Goal: Task Accomplishment & Management: Manage account settings

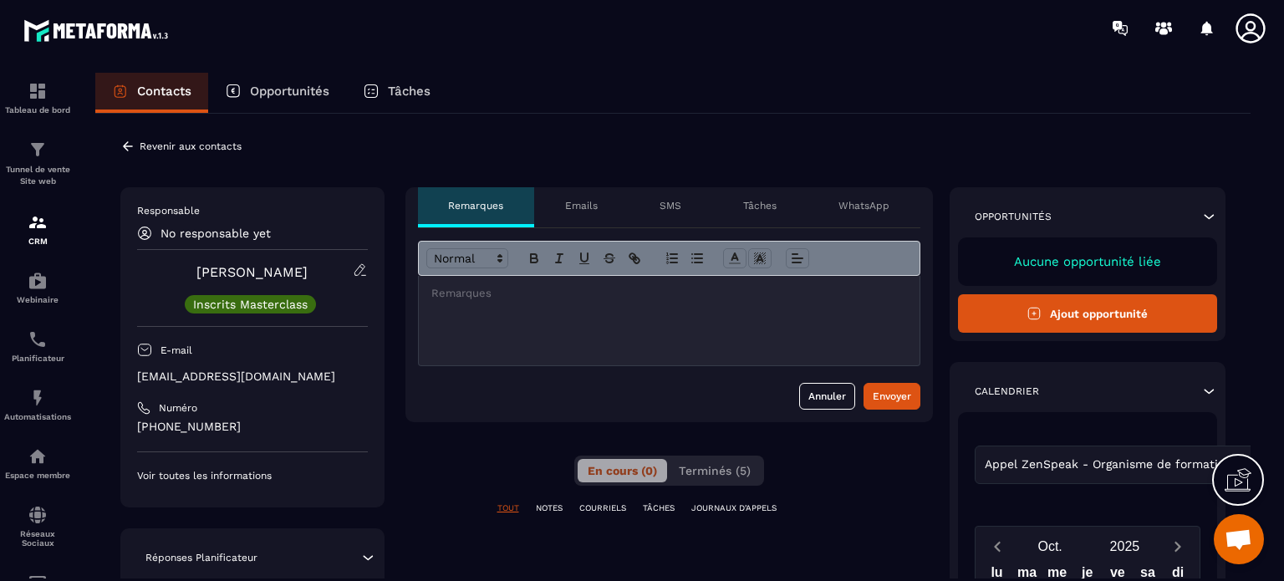
click at [124, 142] on icon at bounding box center [127, 146] width 15 height 15
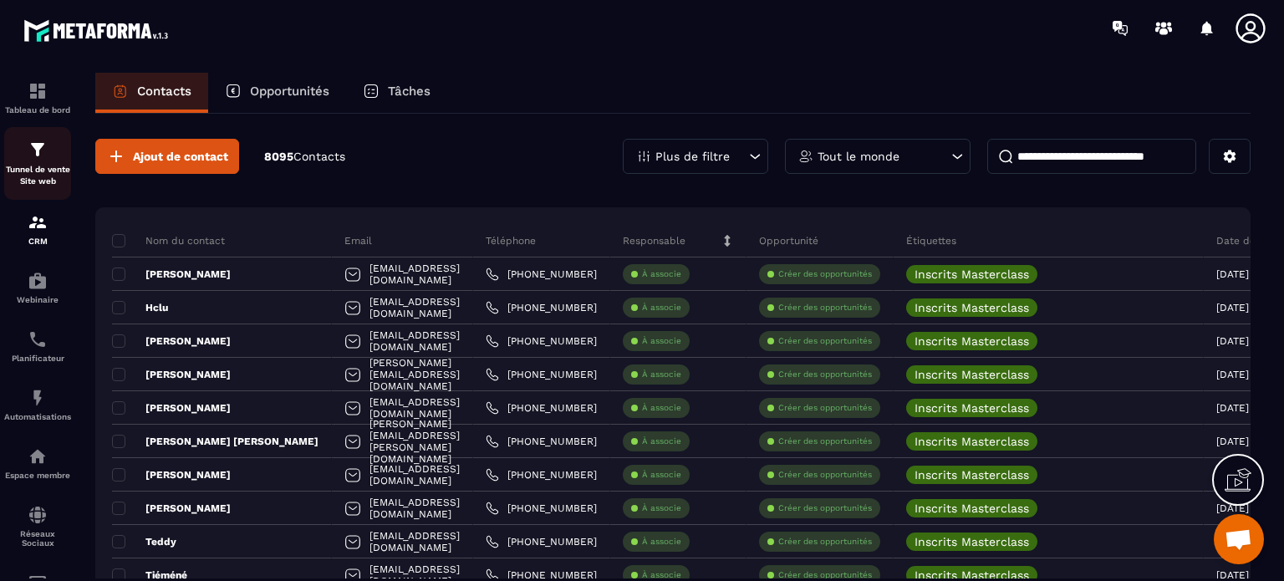
click at [24, 161] on div "Tunnel de vente Site web" at bounding box center [37, 164] width 67 height 48
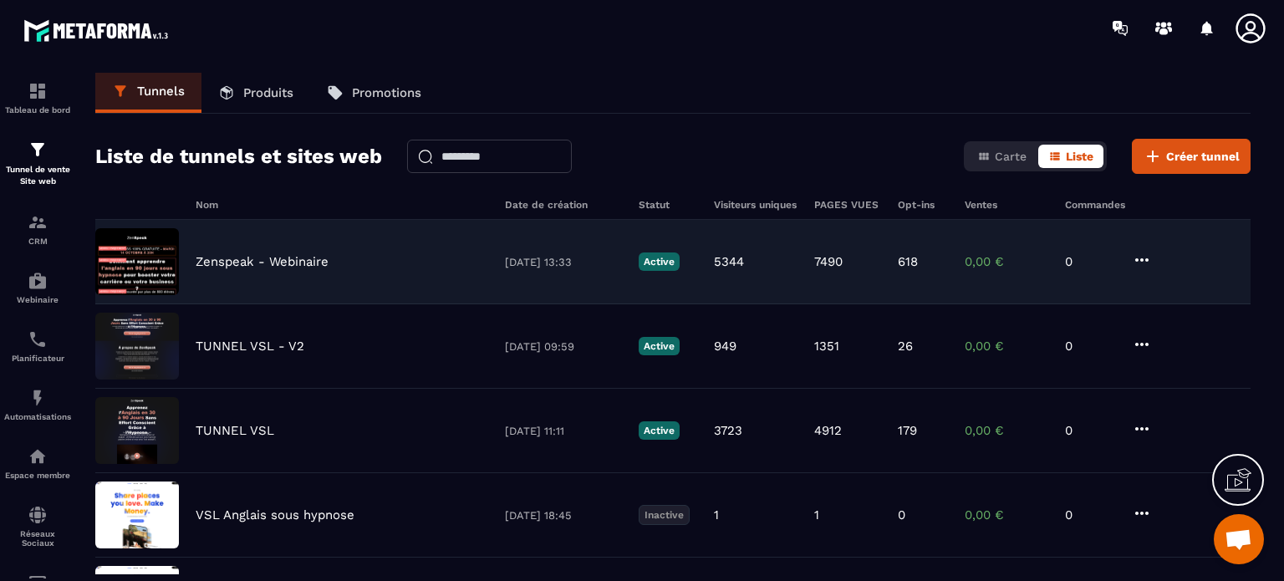
click at [217, 257] on p "Zenspeak - Webinaire" at bounding box center [262, 261] width 133 height 15
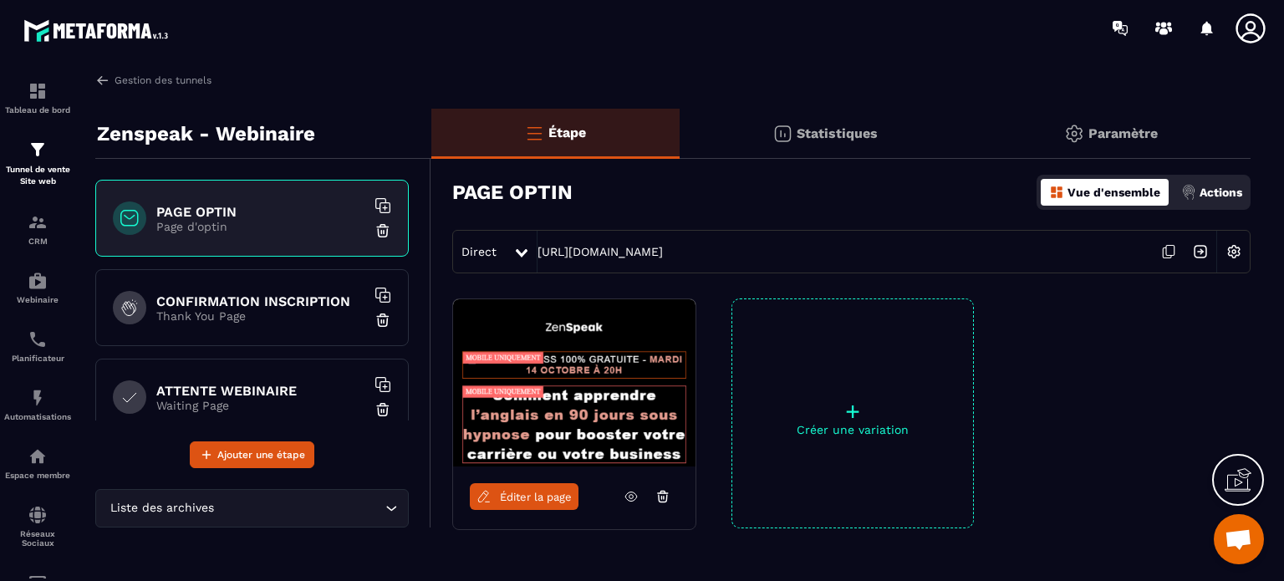
click at [1188, 199] on img at bounding box center [1189, 192] width 15 height 15
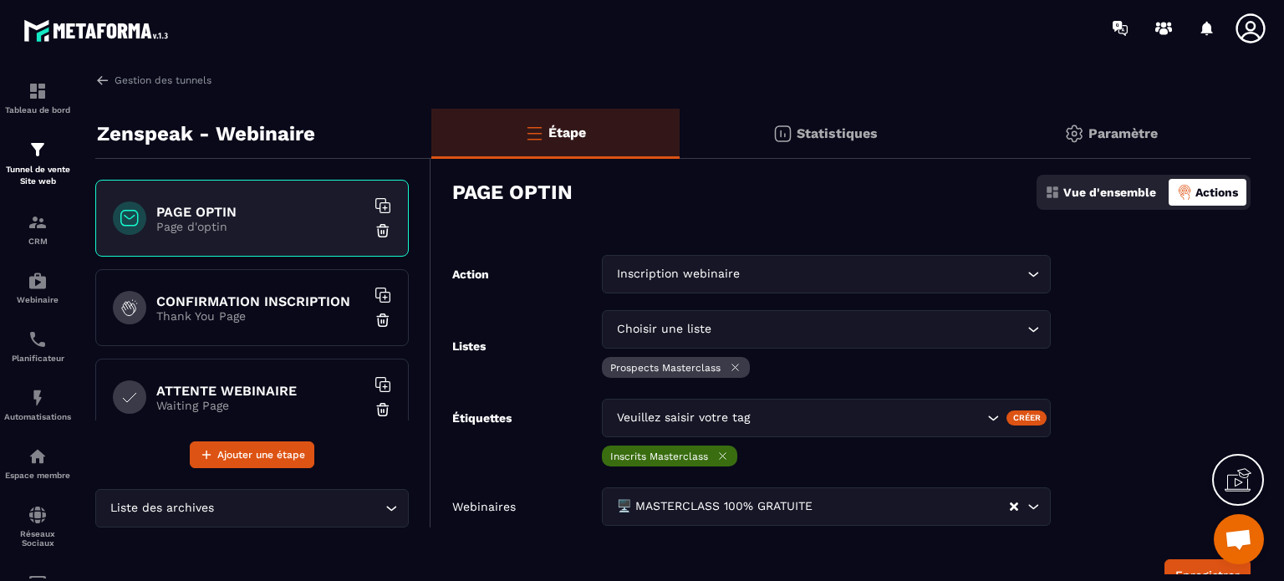
click at [547, 414] on div "Étiquettes Veuillez saisir votre tag Créer Inscrits Masterclass" at bounding box center [751, 435] width 599 height 72
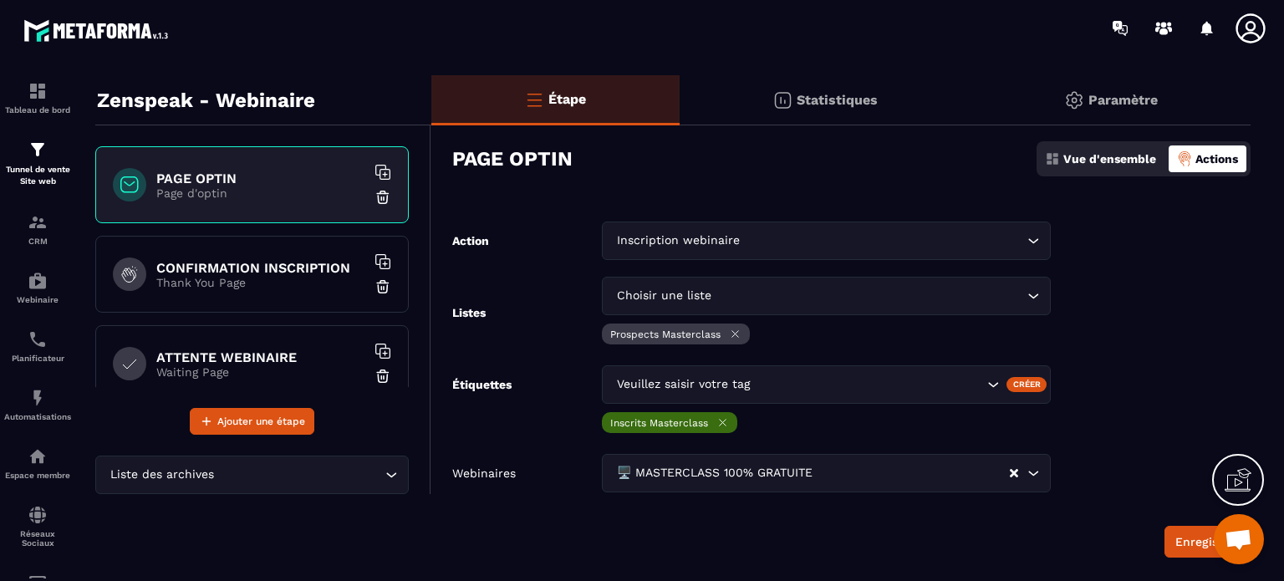
scroll to position [67, 0]
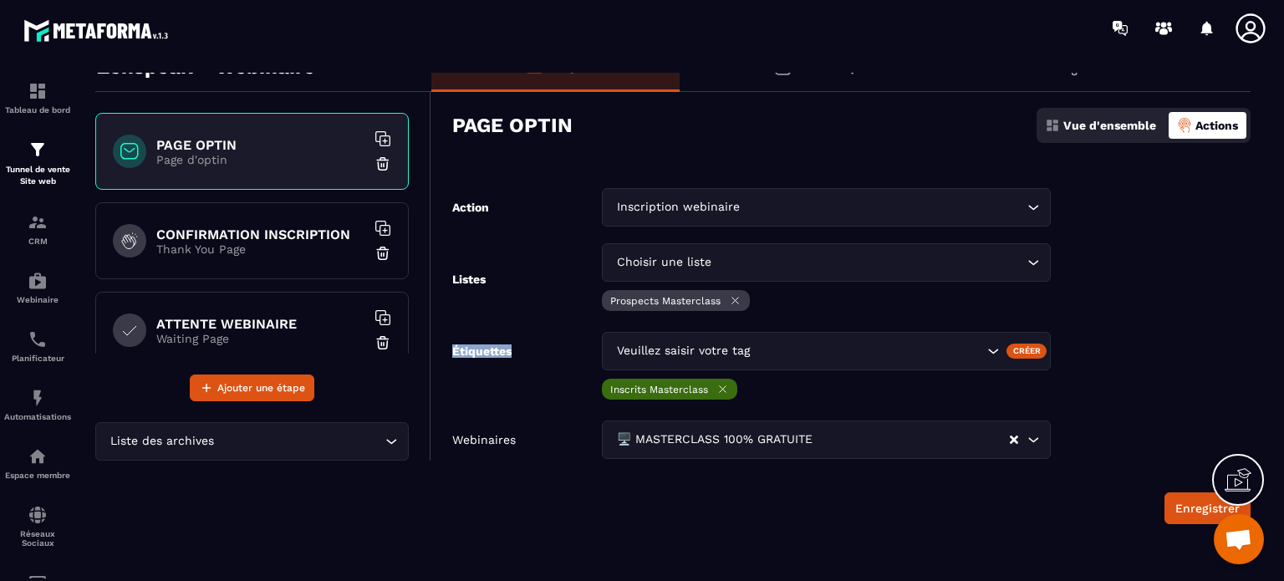
drag, startPoint x: 522, startPoint y: 346, endPoint x: 445, endPoint y: 350, distance: 77.0
click at [445, 350] on form "Action Inscription webinaire Loading... Listes Choisir une liste Loading... Pro…" at bounding box center [841, 356] width 820 height 336
drag, startPoint x: 493, startPoint y: 283, endPoint x: 448, endPoint y: 283, distance: 44.3
click at [448, 283] on form "Action Inscription webinaire Loading... Listes Choisir une liste Loading... Pro…" at bounding box center [841, 356] width 820 height 336
click at [34, 243] on p "CRM" at bounding box center [37, 241] width 67 height 9
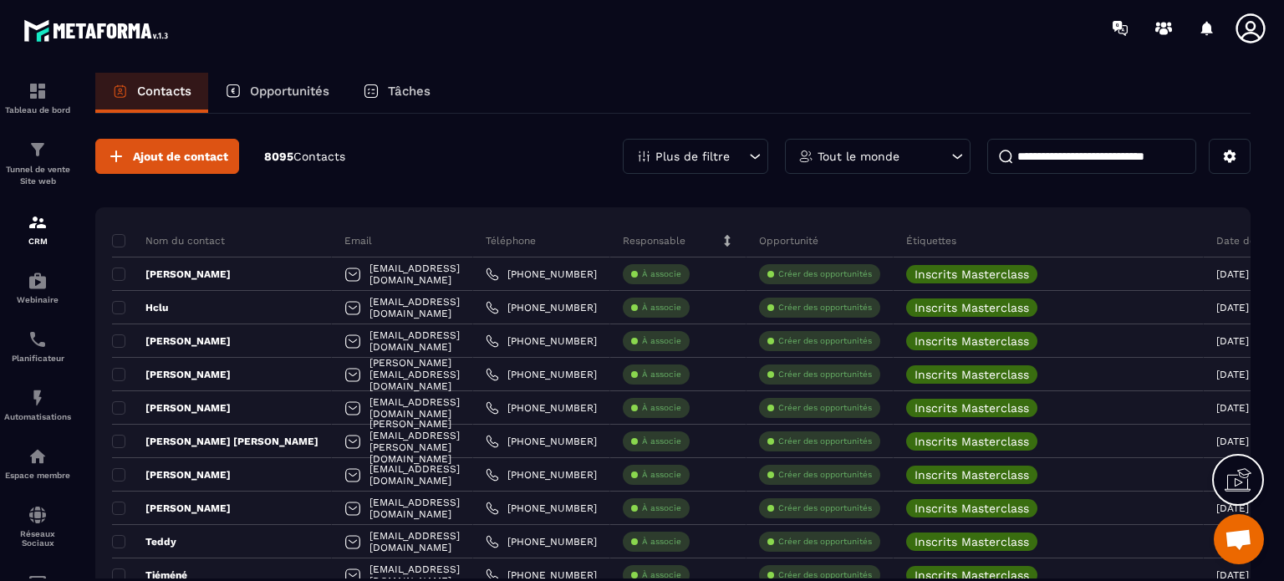
click at [726, 151] on p "Plus de filtre" at bounding box center [693, 157] width 74 height 12
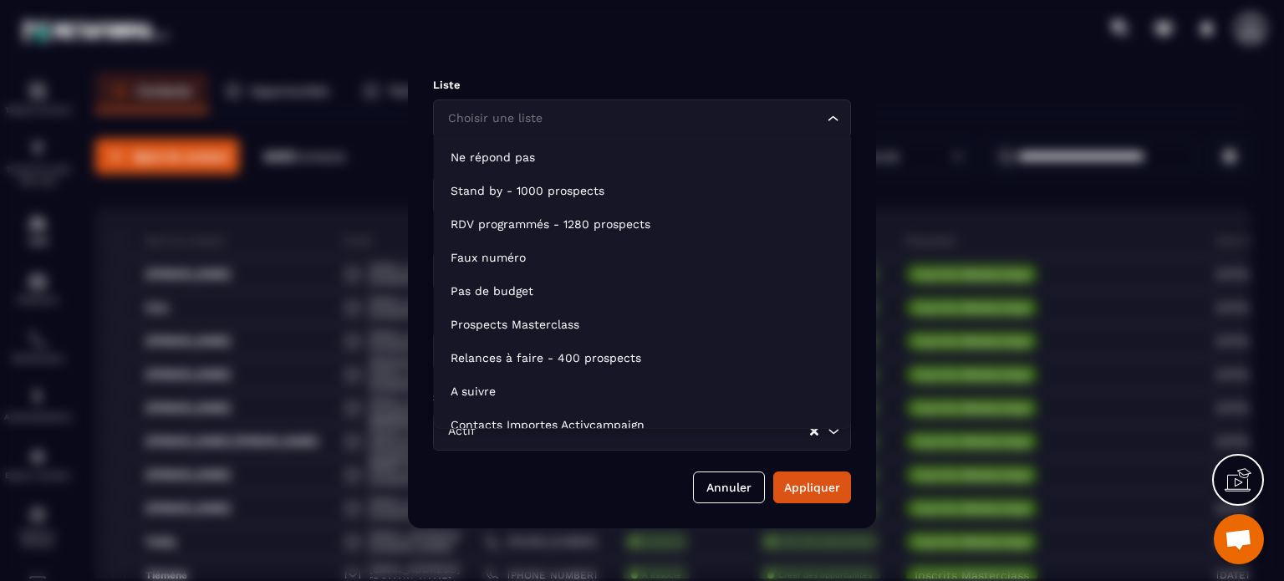
click at [530, 119] on div "Choisir une liste" at bounding box center [633, 119] width 383 height 18
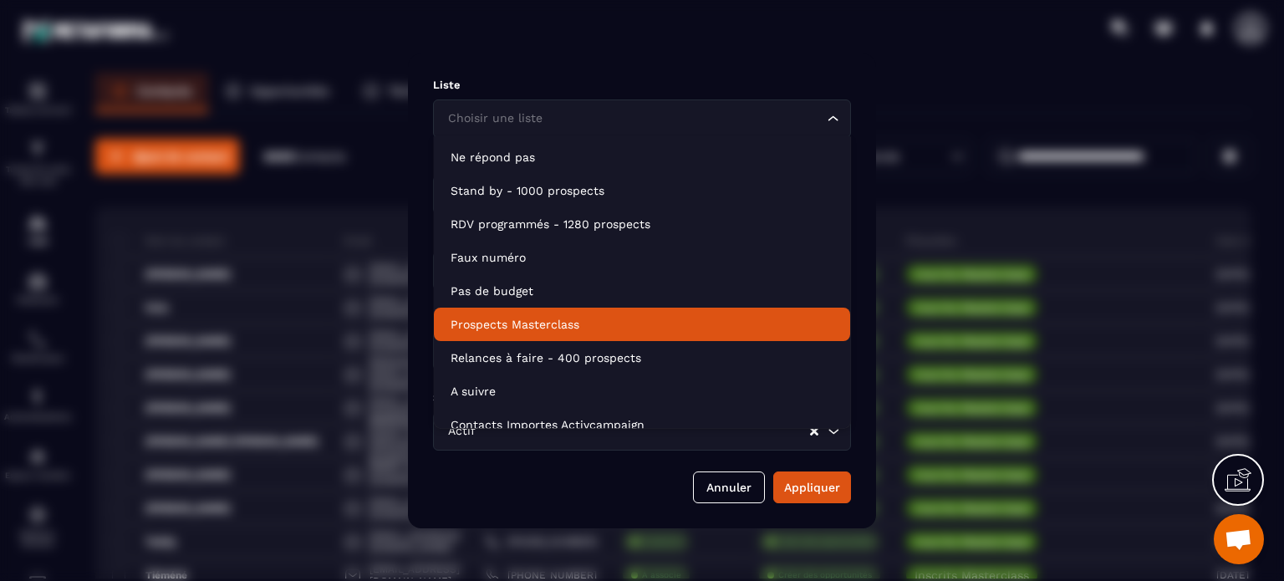
click at [500, 318] on p "Prospects Masterclass" at bounding box center [642, 324] width 383 height 17
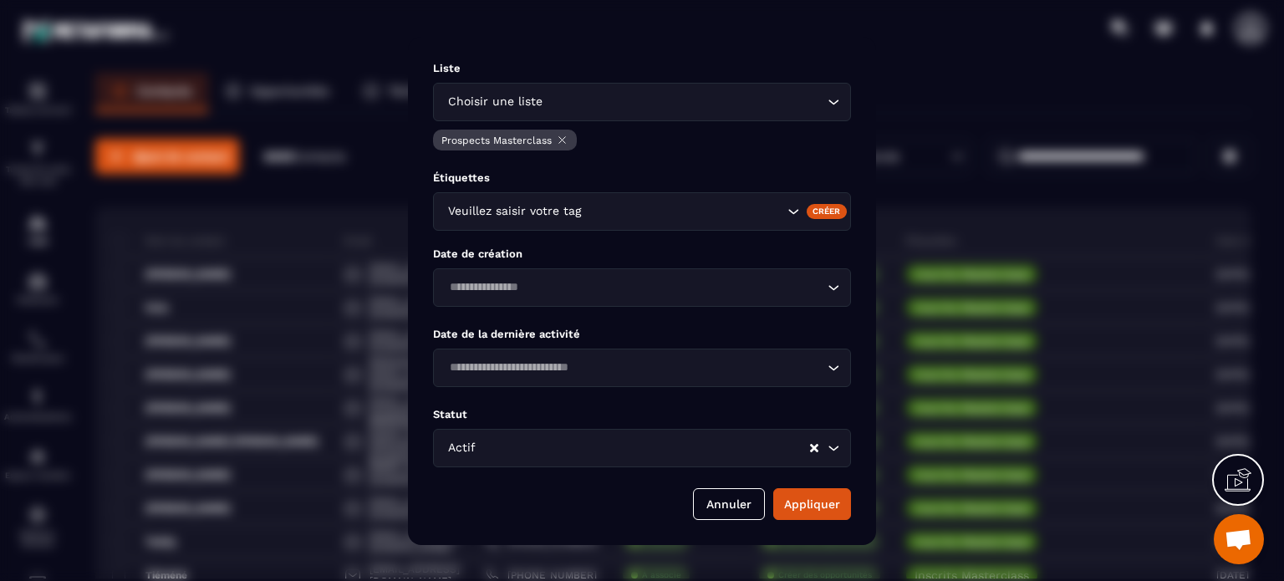
click at [615, 212] on input "Search for option" at bounding box center [684, 211] width 199 height 18
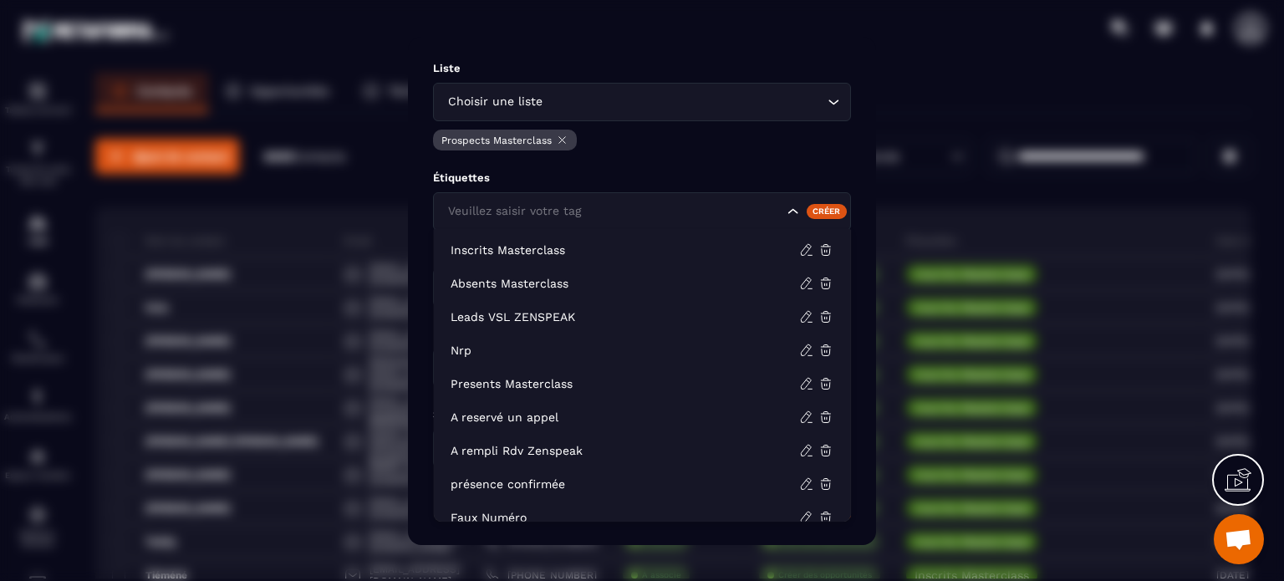
click at [876, 141] on div "Modal window" at bounding box center [642, 290] width 1284 height 581
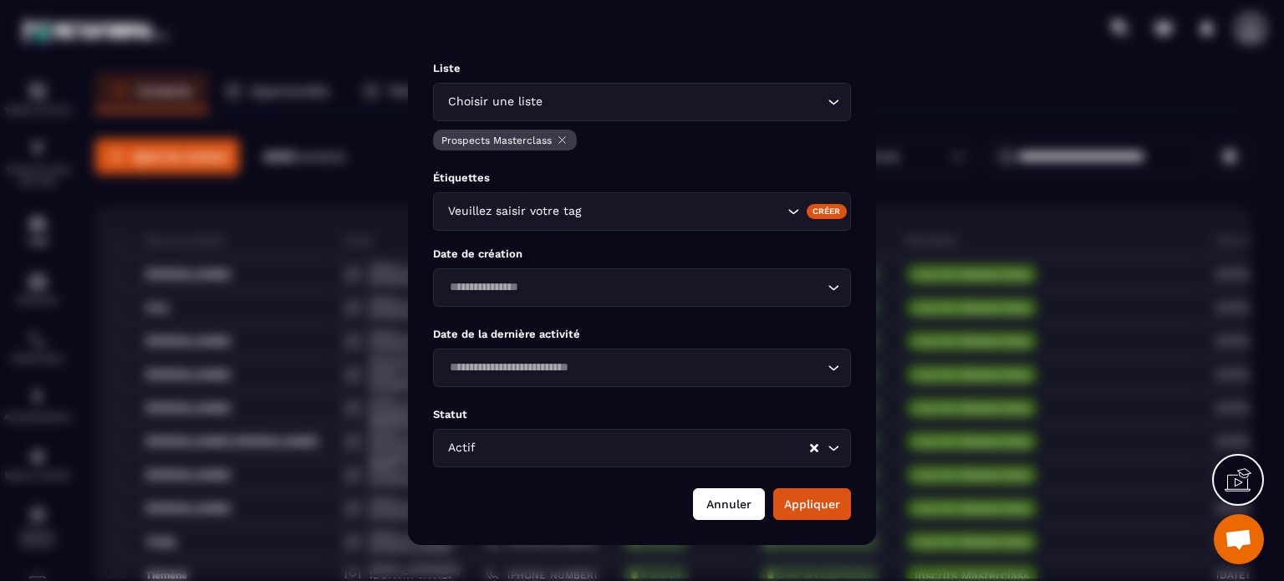
click at [721, 498] on button "Annuler" at bounding box center [729, 504] width 72 height 32
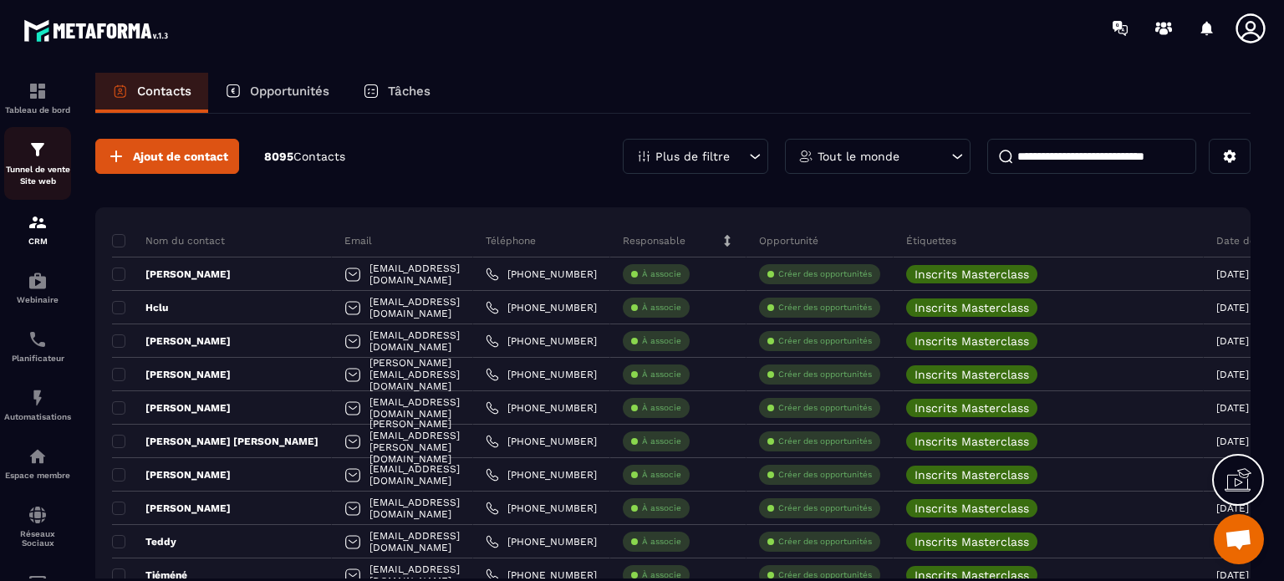
click at [40, 168] on p "Tunnel de vente Site web" at bounding box center [37, 175] width 67 height 23
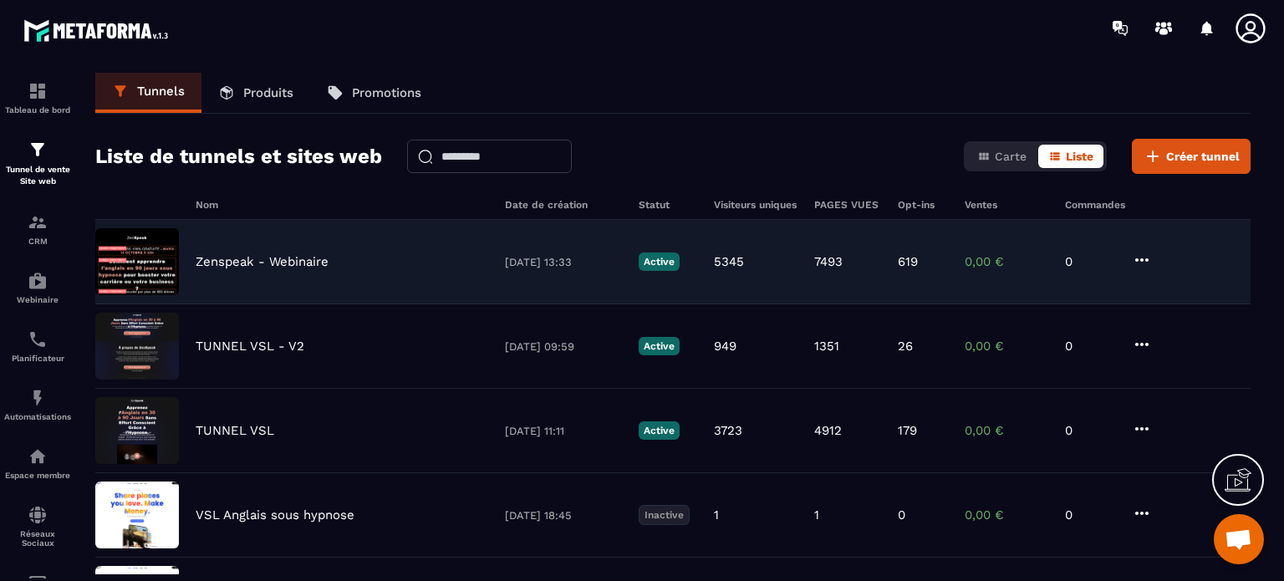
click at [296, 263] on p "Zenspeak - Webinaire" at bounding box center [262, 261] width 133 height 15
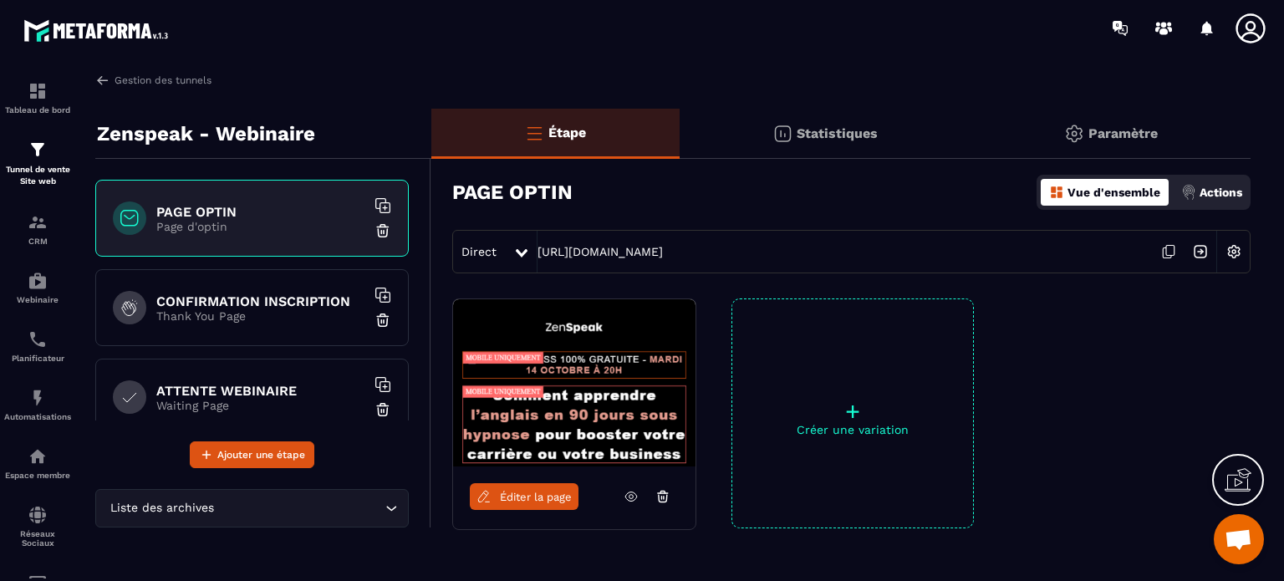
click at [1200, 193] on p "Actions" at bounding box center [1221, 192] width 43 height 13
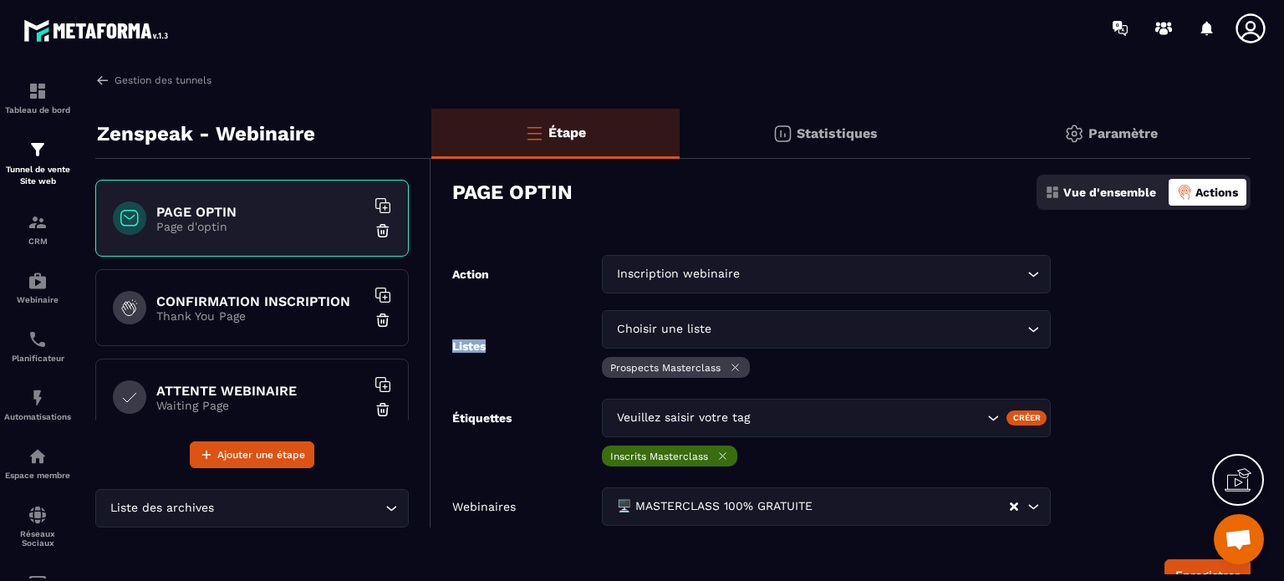
drag, startPoint x: 537, startPoint y: 346, endPoint x: 443, endPoint y: 346, distance: 93.7
click at [443, 346] on form "Action Inscription webinaire Loading... Listes Choisir une liste Loading... Pro…" at bounding box center [841, 423] width 820 height 336
click at [562, 350] on div "Listes Choisir une liste Loading... Prospects Masterclass" at bounding box center [751, 346] width 599 height 72
click at [36, 170] on p "Tunnel de vente Site web" at bounding box center [37, 175] width 67 height 23
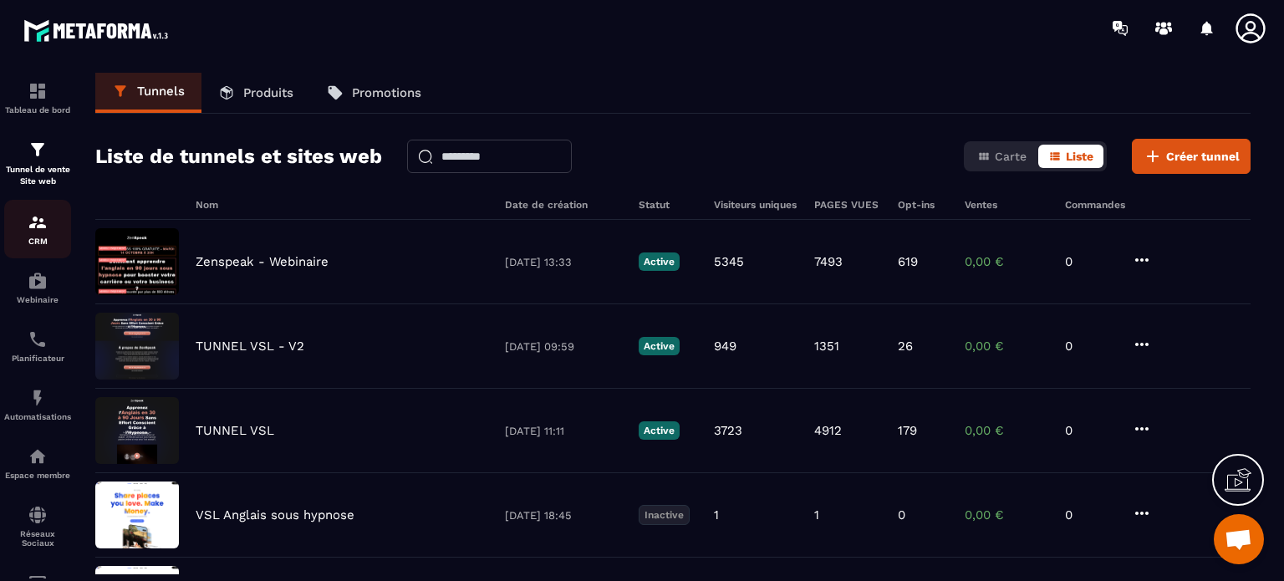
click at [26, 226] on div "CRM" at bounding box center [37, 228] width 67 height 33
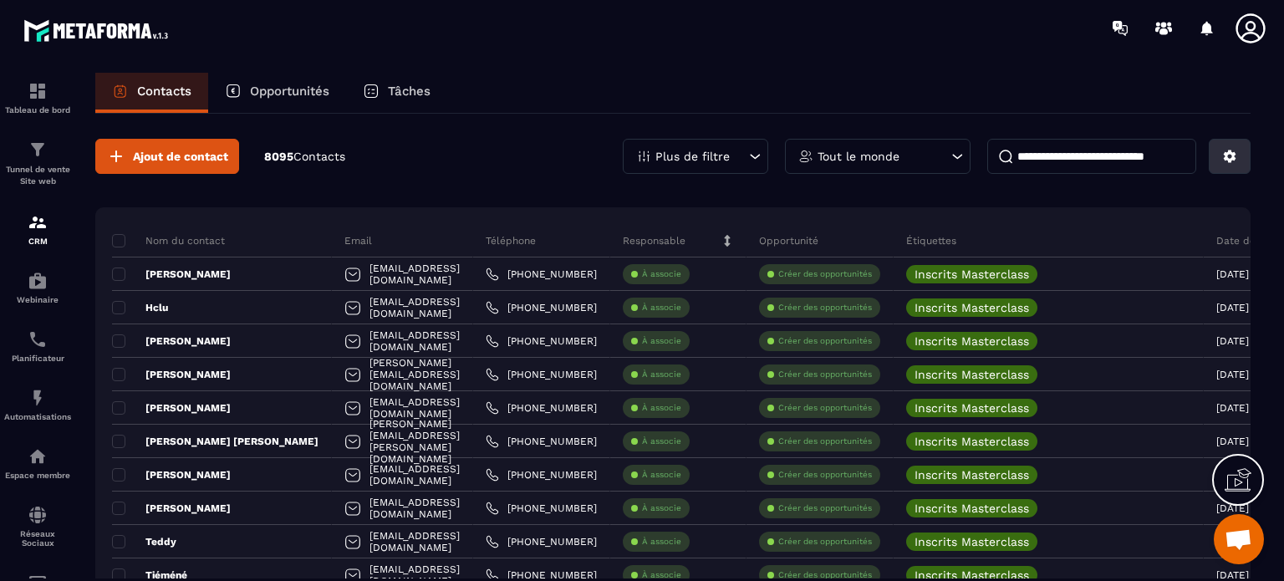
click at [1230, 151] on icon at bounding box center [1230, 157] width 13 height 13
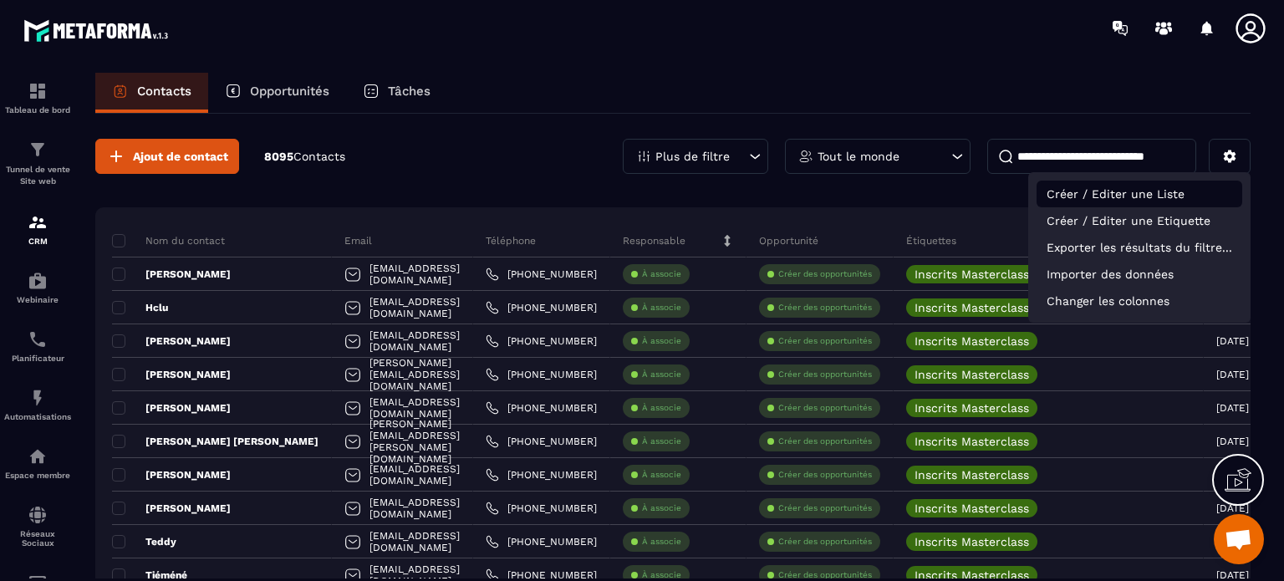
click at [1121, 196] on p "Créer / Editer une Liste" at bounding box center [1140, 194] width 206 height 27
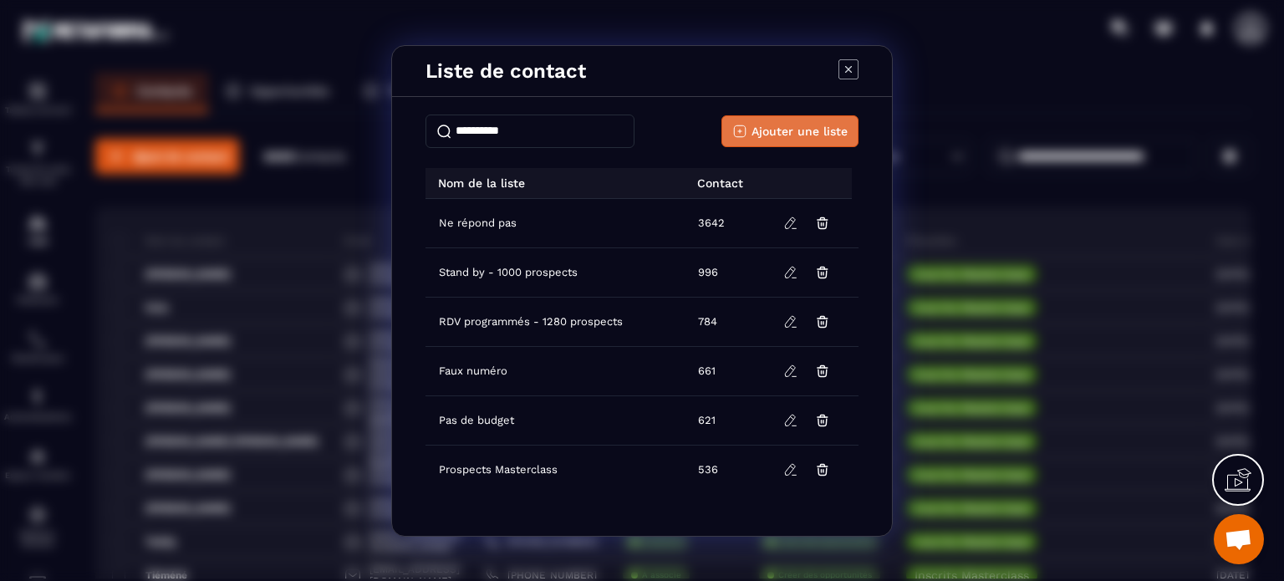
click at [792, 131] on span "Ajouter une liste" at bounding box center [800, 131] width 96 height 17
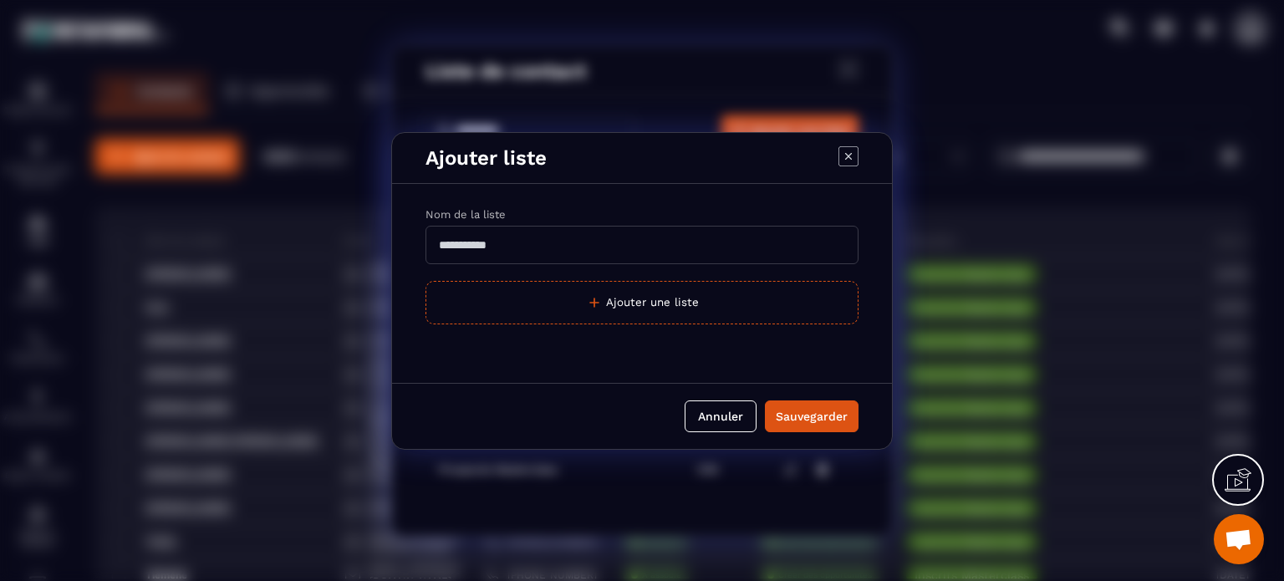
click at [537, 260] on input "Modal window" at bounding box center [642, 245] width 433 height 38
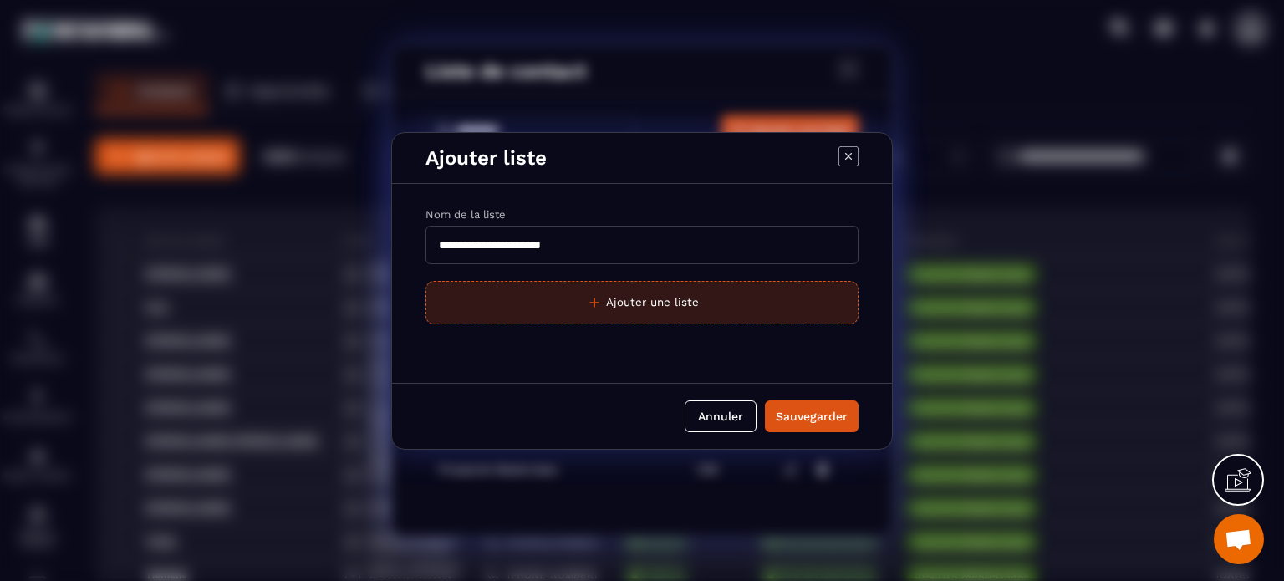
type input "**********"
click at [597, 319] on button "Ajouter une liste" at bounding box center [642, 302] width 433 height 43
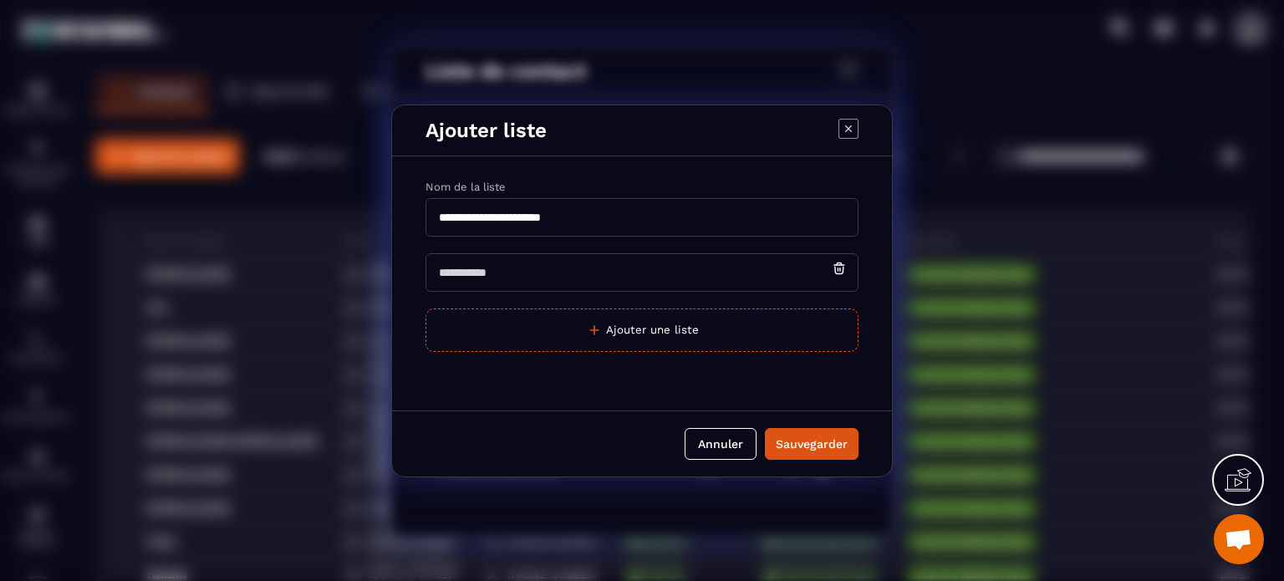
click at [535, 294] on div "**********" at bounding box center [642, 275] width 500 height 221
click at [524, 280] on input "Modal window" at bounding box center [642, 272] width 433 height 38
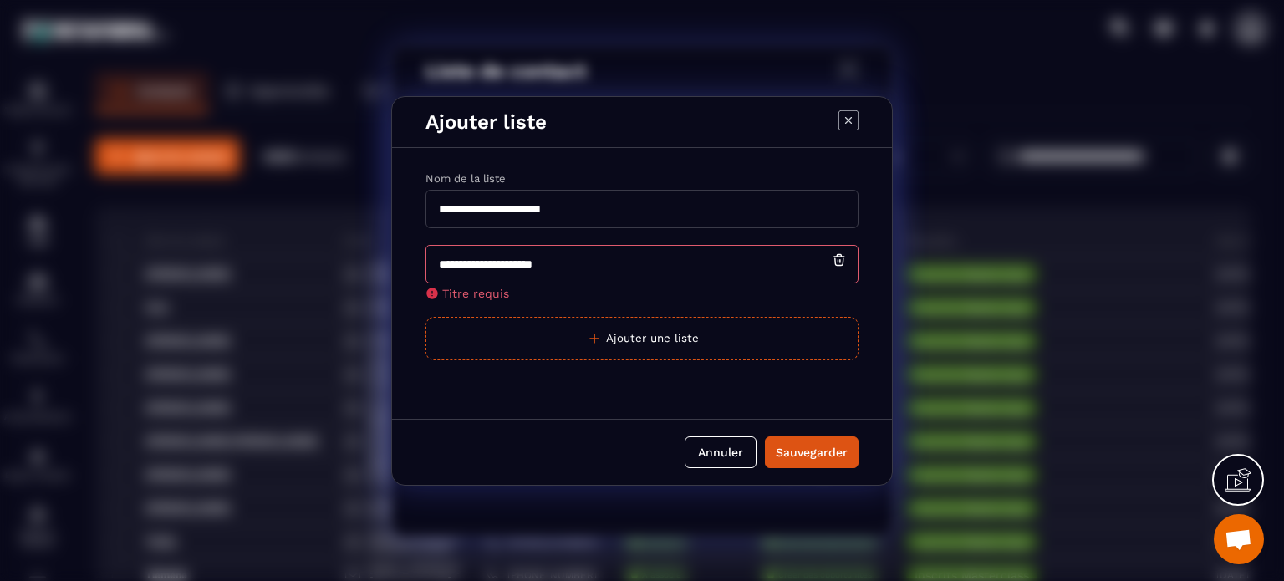
type input "**********"
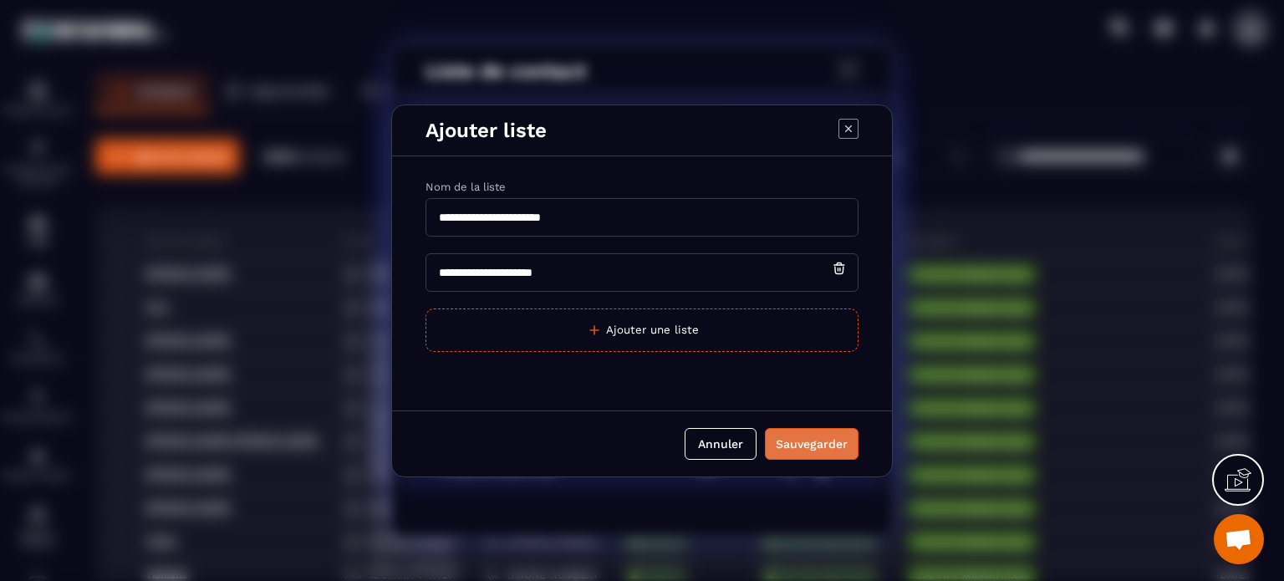
click at [796, 438] on div "Sauvegarder" at bounding box center [812, 444] width 72 height 17
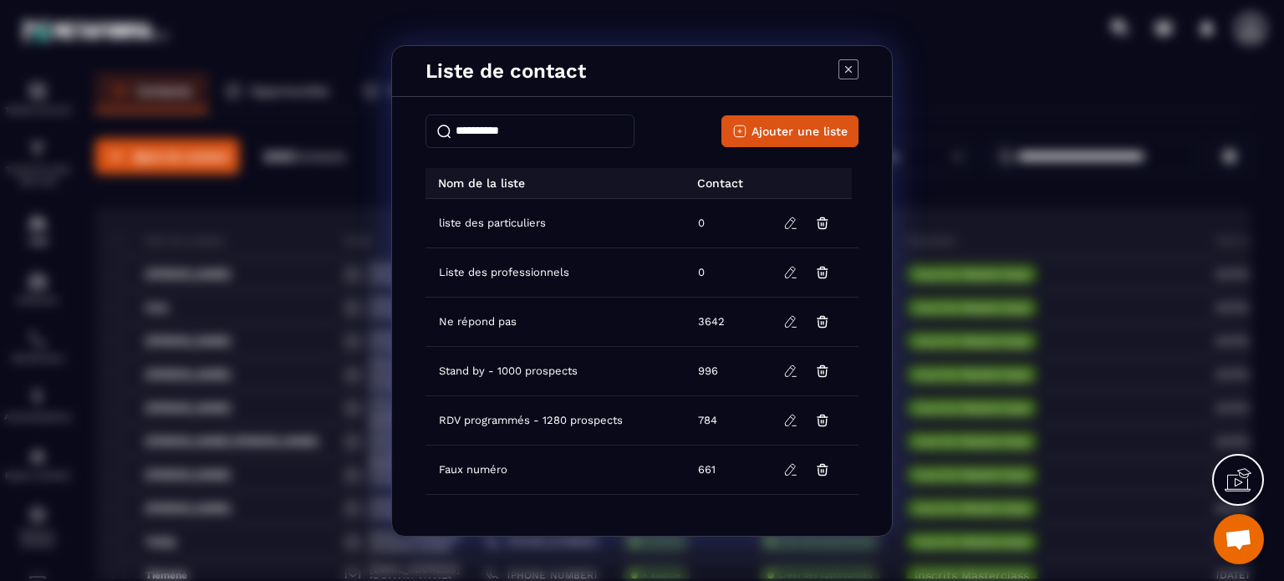
click at [852, 69] on icon "Modal window" at bounding box center [849, 69] width 20 height 20
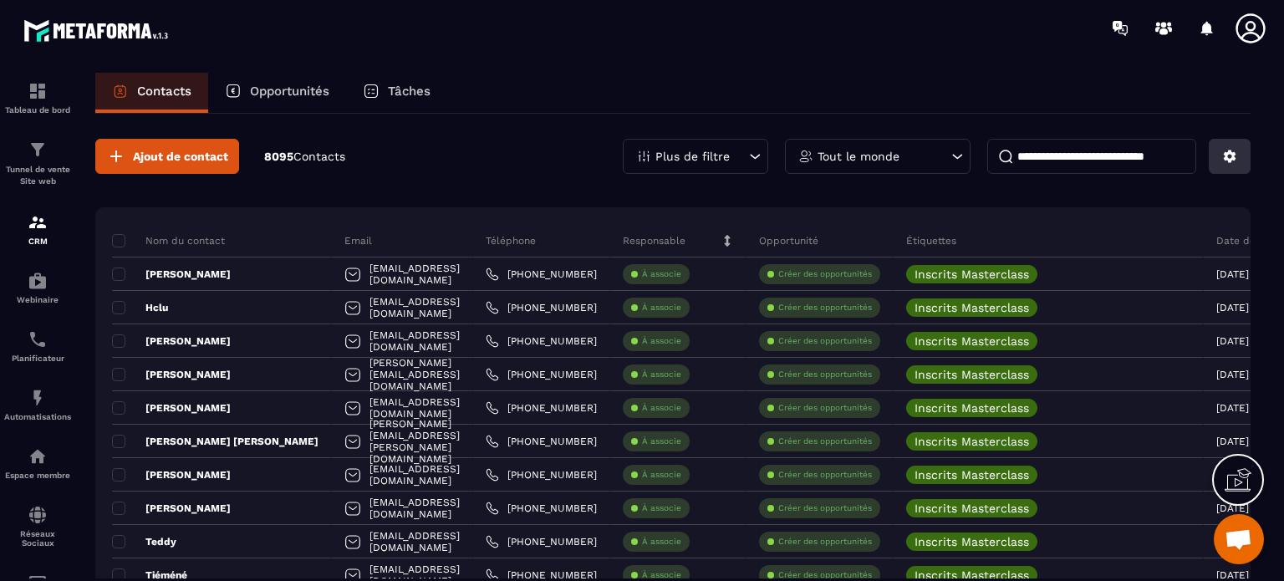
click at [1224, 161] on icon at bounding box center [1230, 156] width 15 height 15
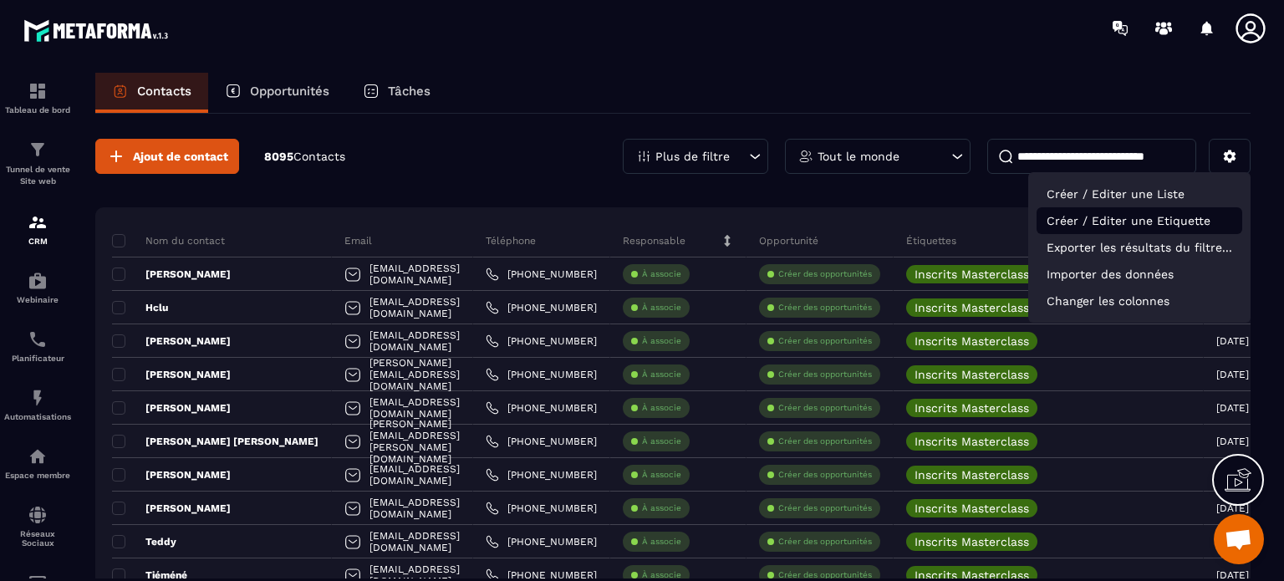
click at [1106, 220] on p "Créer / Editer une Etiquette" at bounding box center [1140, 220] width 206 height 27
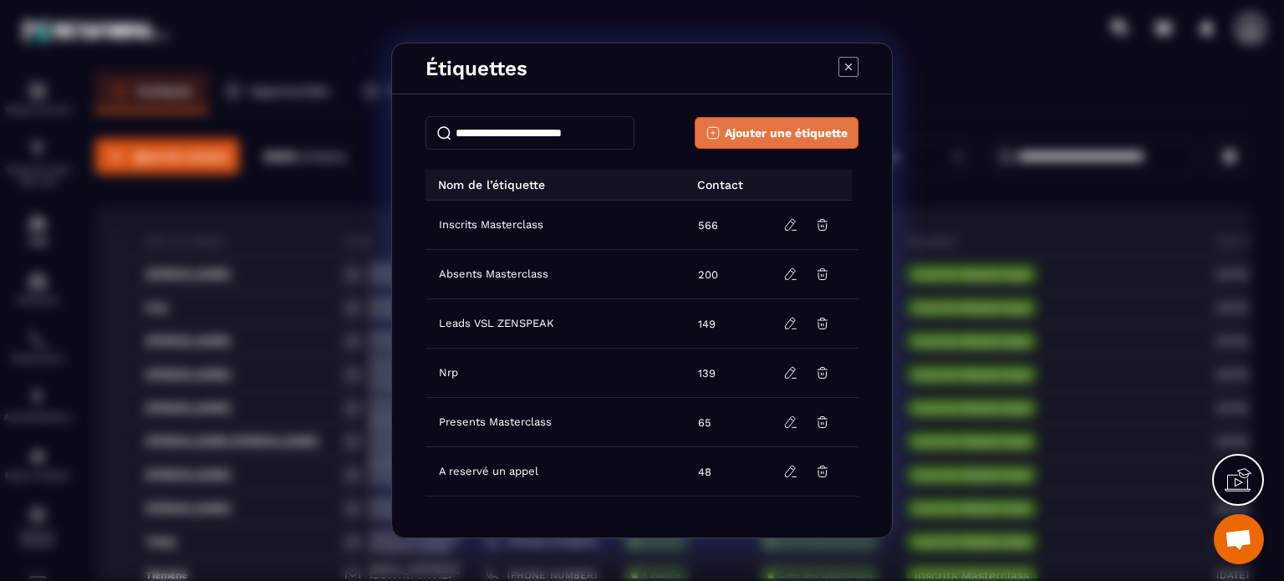
click at [768, 136] on span "Ajouter une étiquette" at bounding box center [786, 133] width 123 height 17
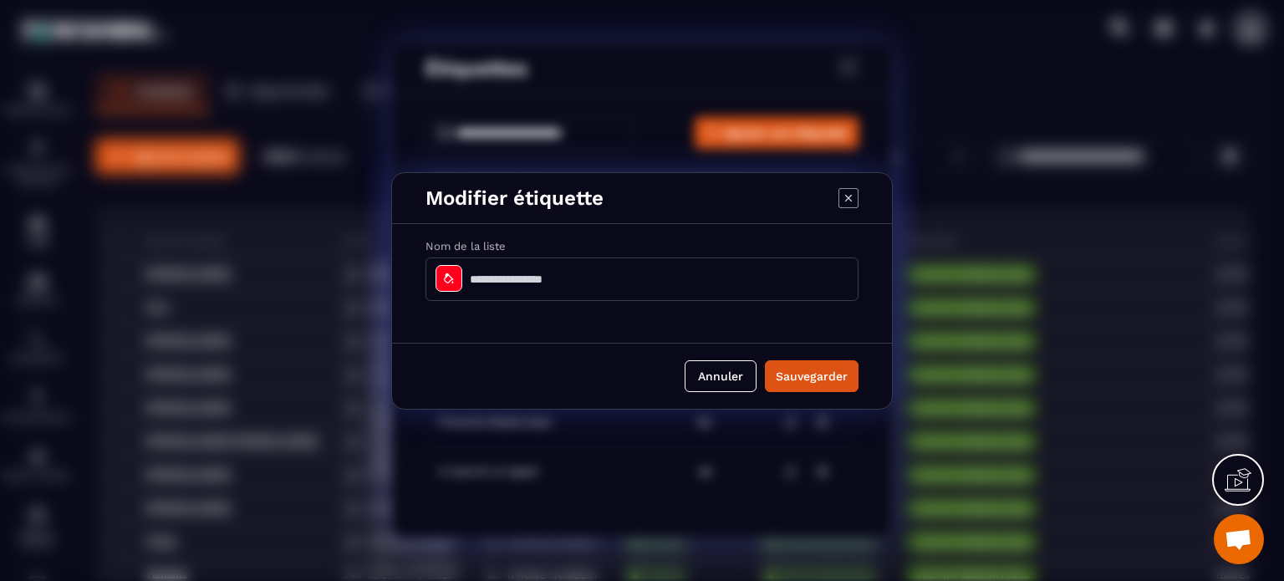
click at [508, 280] on input "Modal window" at bounding box center [642, 279] width 433 height 43
type input "**********"
click at [804, 376] on button "Sauvegarder" at bounding box center [812, 376] width 94 height 32
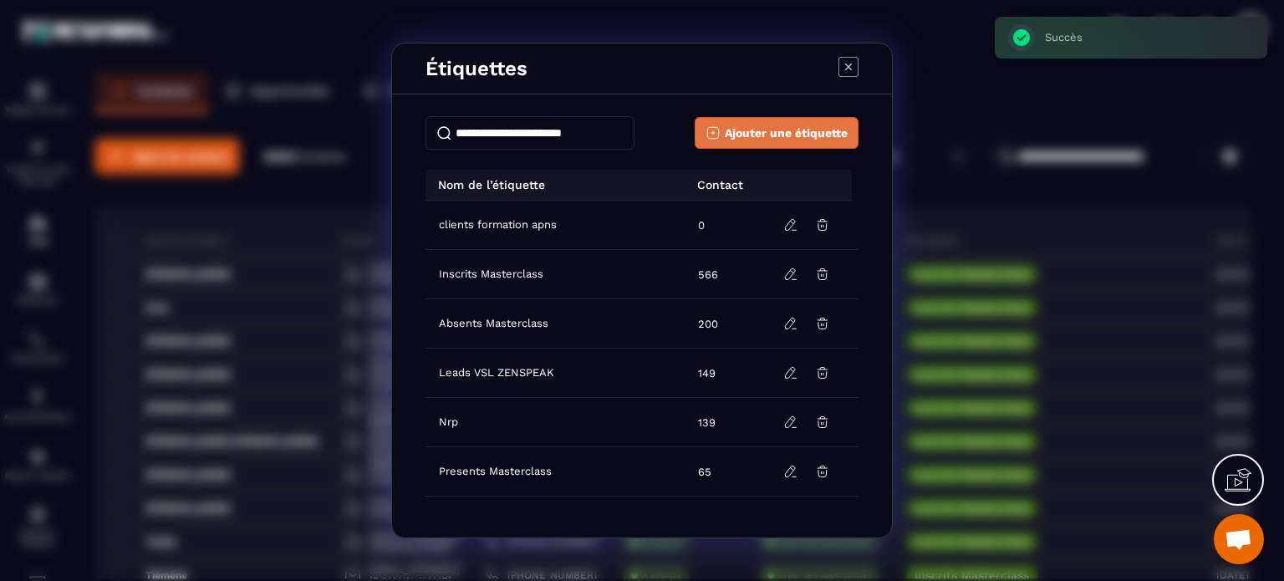
click at [817, 130] on span "Ajouter une étiquette" at bounding box center [786, 133] width 123 height 17
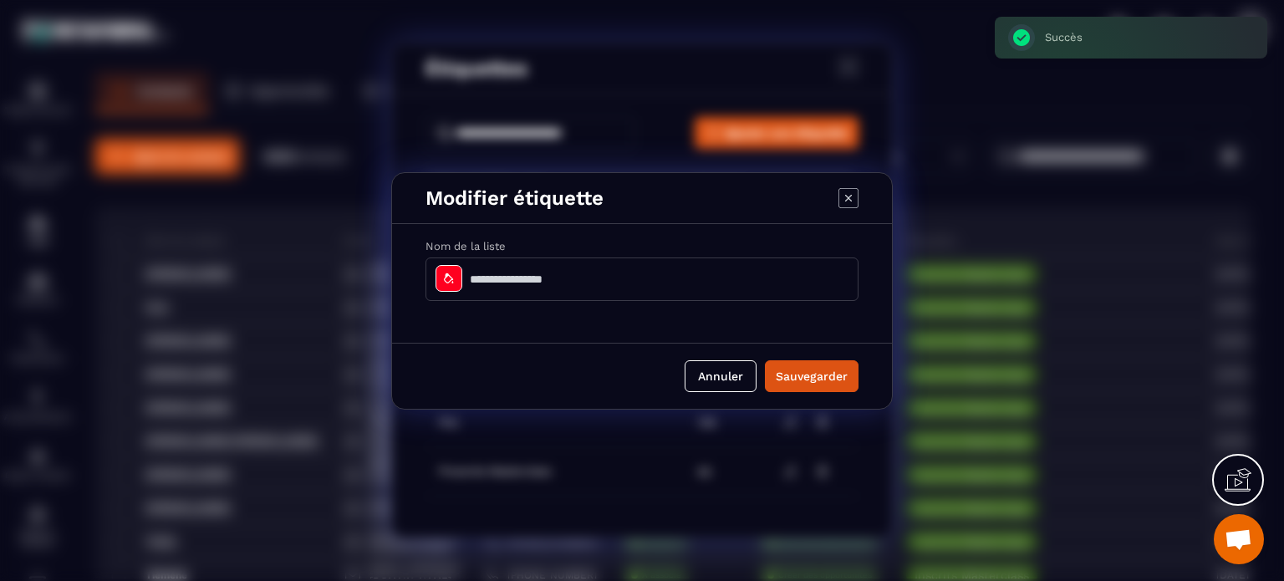
click at [587, 268] on input "Modal window" at bounding box center [642, 279] width 433 height 43
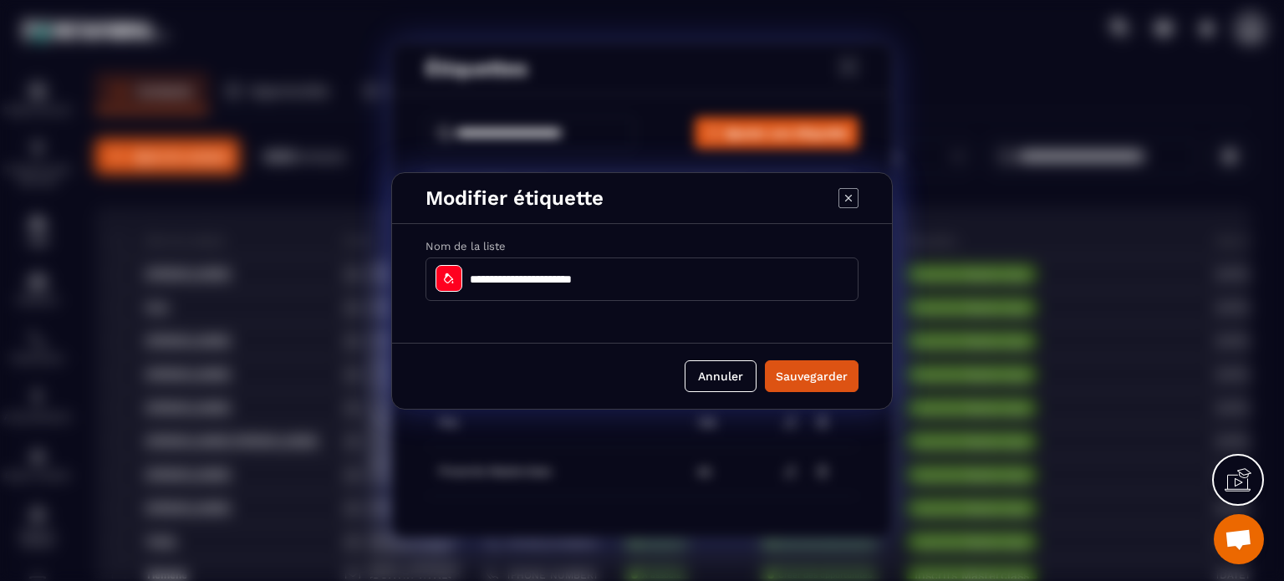
type input "**********"
click at [765, 360] on button "Sauvegarder" at bounding box center [812, 376] width 94 height 32
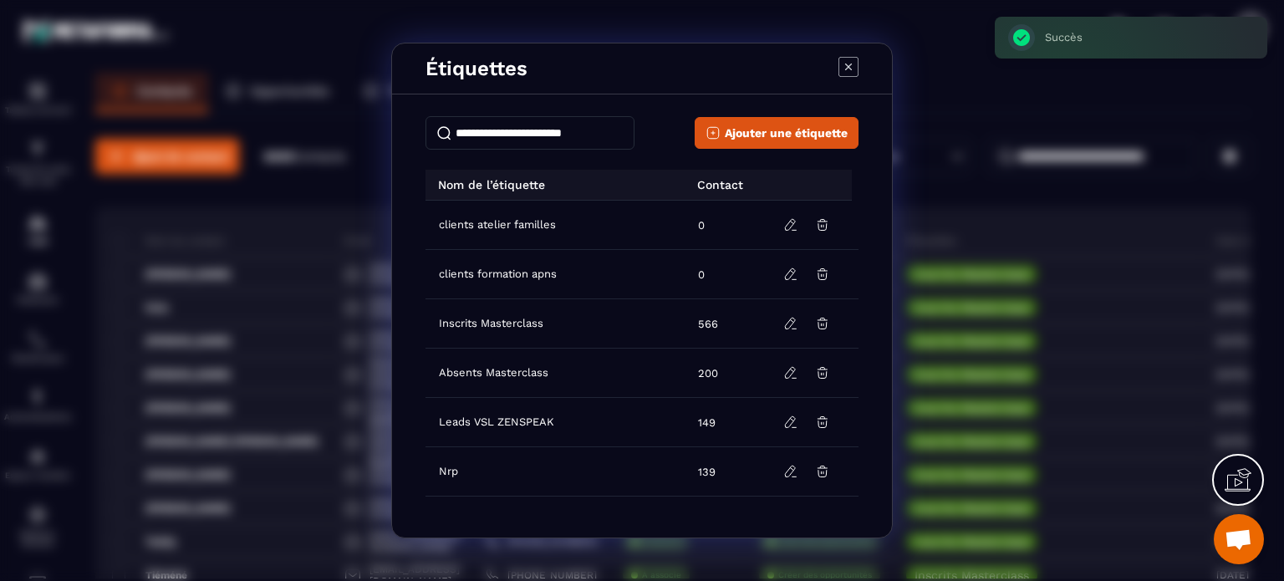
click at [847, 64] on icon "Modal window" at bounding box center [849, 67] width 20 height 20
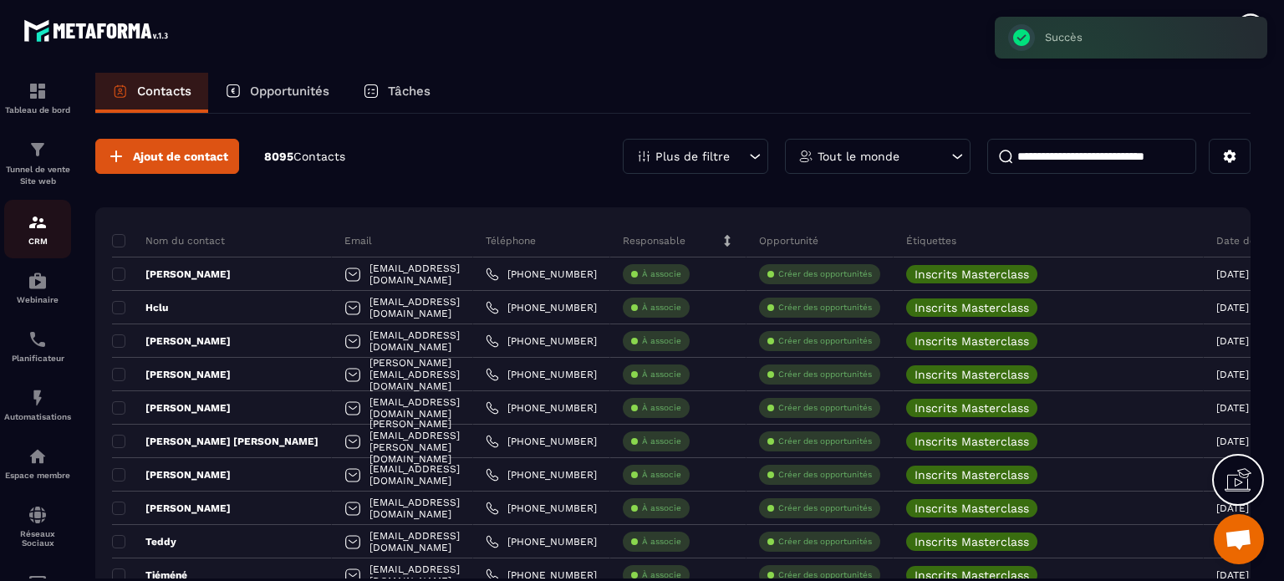
click at [43, 237] on p "CRM" at bounding box center [37, 241] width 67 height 9
click at [161, 170] on button "Ajout de contact" at bounding box center [167, 156] width 144 height 35
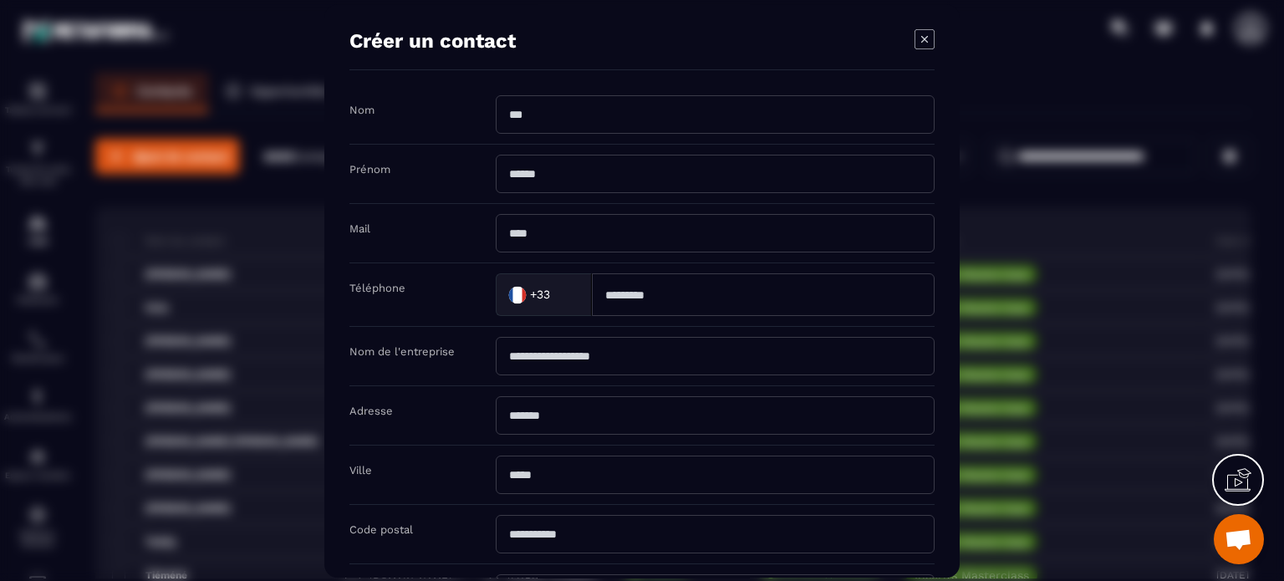
click at [926, 33] on icon "Modal window" at bounding box center [925, 39] width 20 height 20
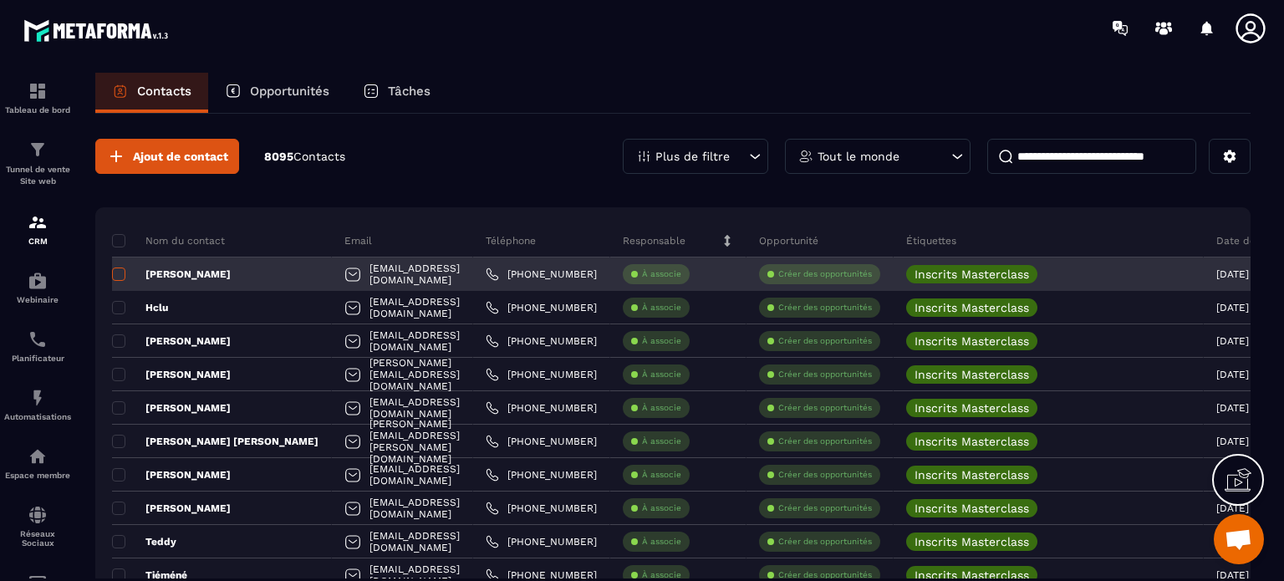
click at [115, 269] on span at bounding box center [118, 274] width 13 height 13
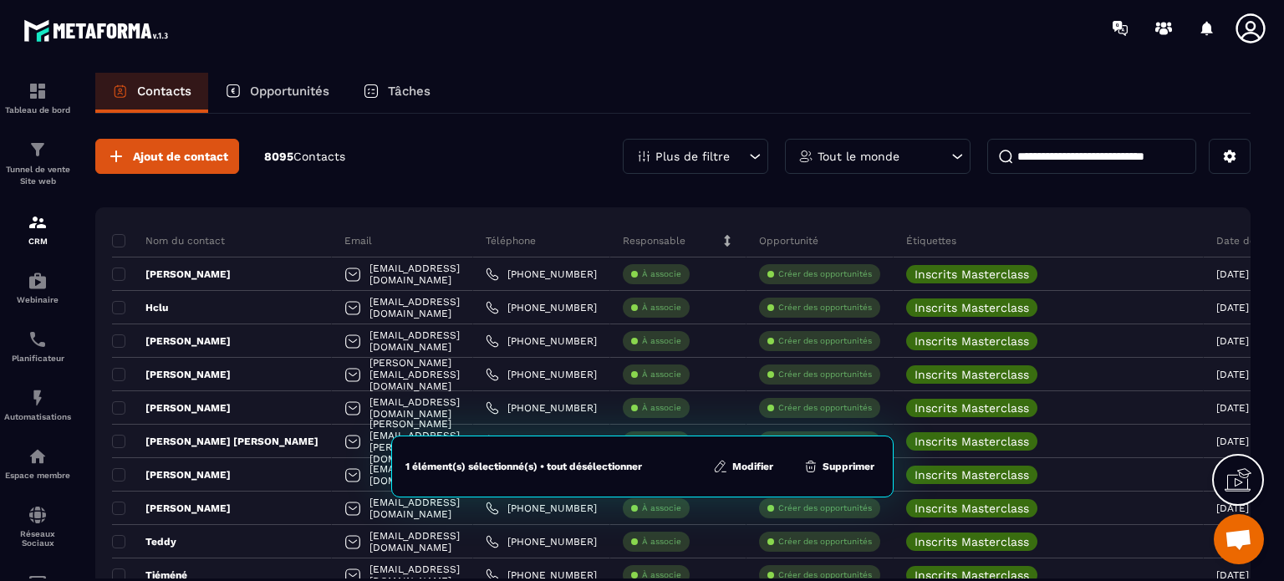
click at [738, 464] on button "Modifier" at bounding box center [743, 466] width 70 height 17
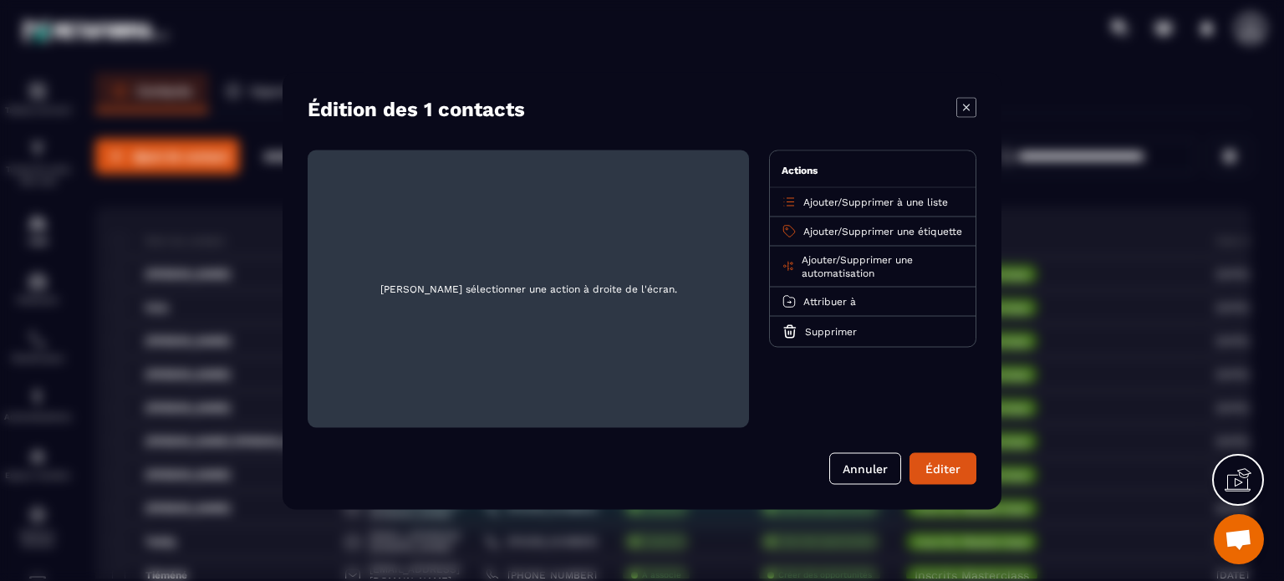
click at [826, 200] on span "Ajouter" at bounding box center [821, 202] width 34 height 12
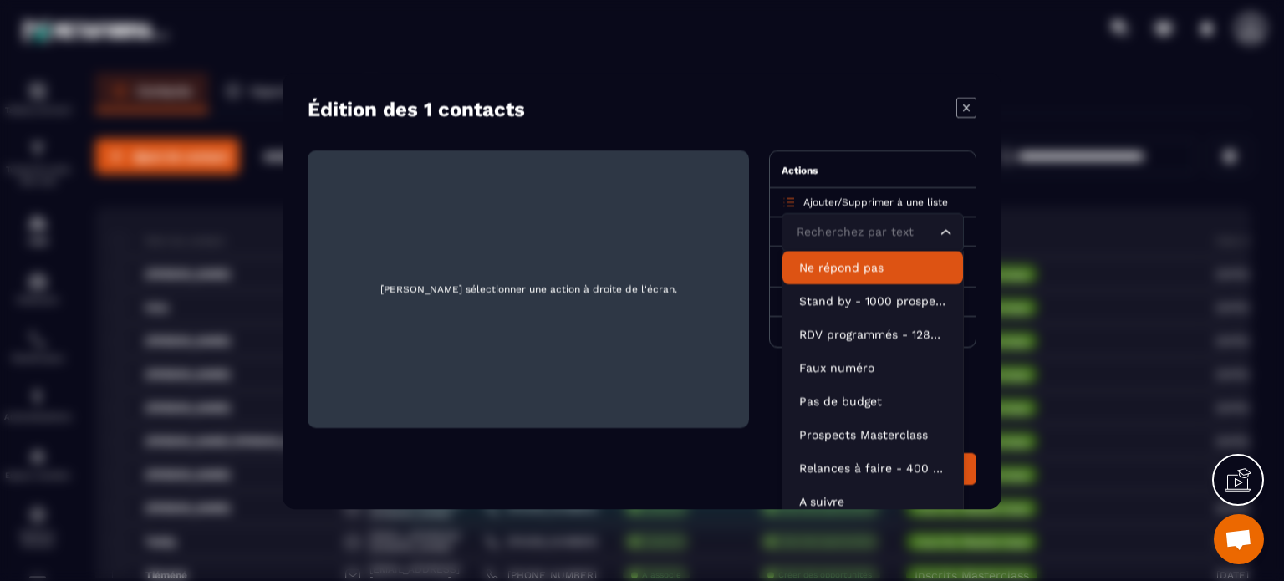
click at [813, 225] on input "Search for option" at bounding box center [865, 231] width 144 height 18
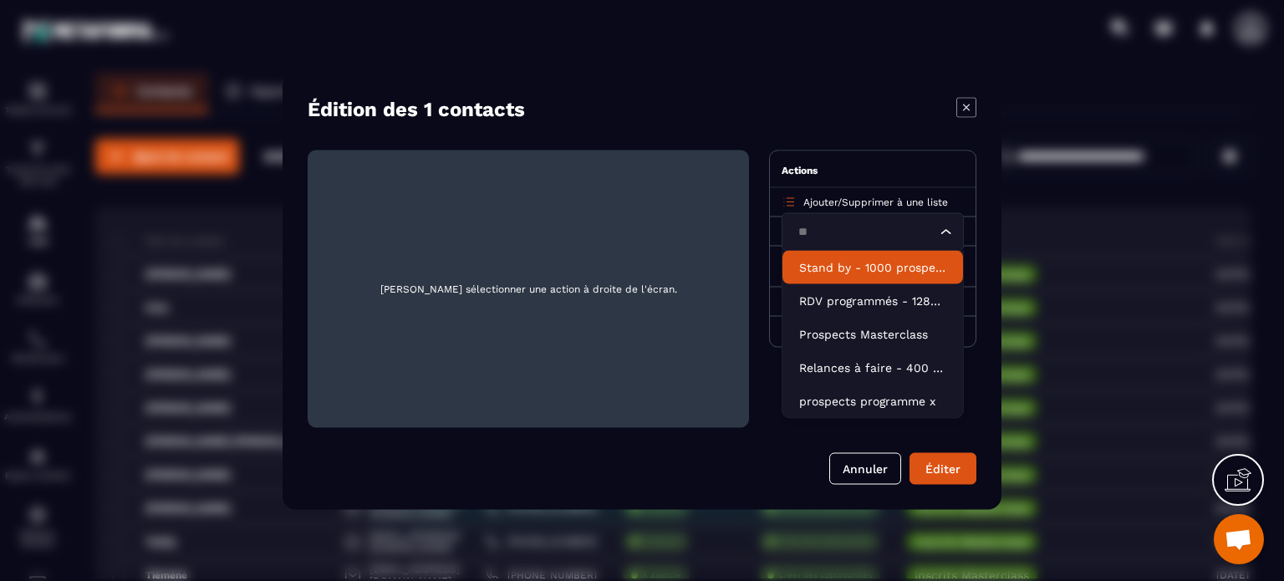
type input "*"
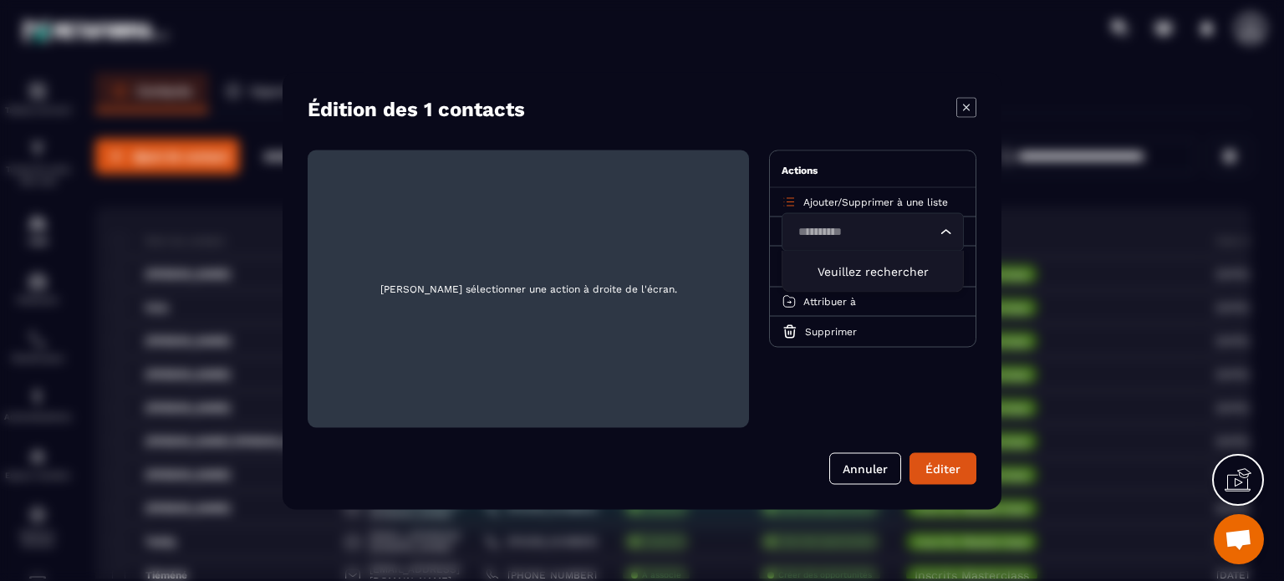
type input "**********"
click at [843, 263] on p "liste des particuliers" at bounding box center [872, 266] width 147 height 17
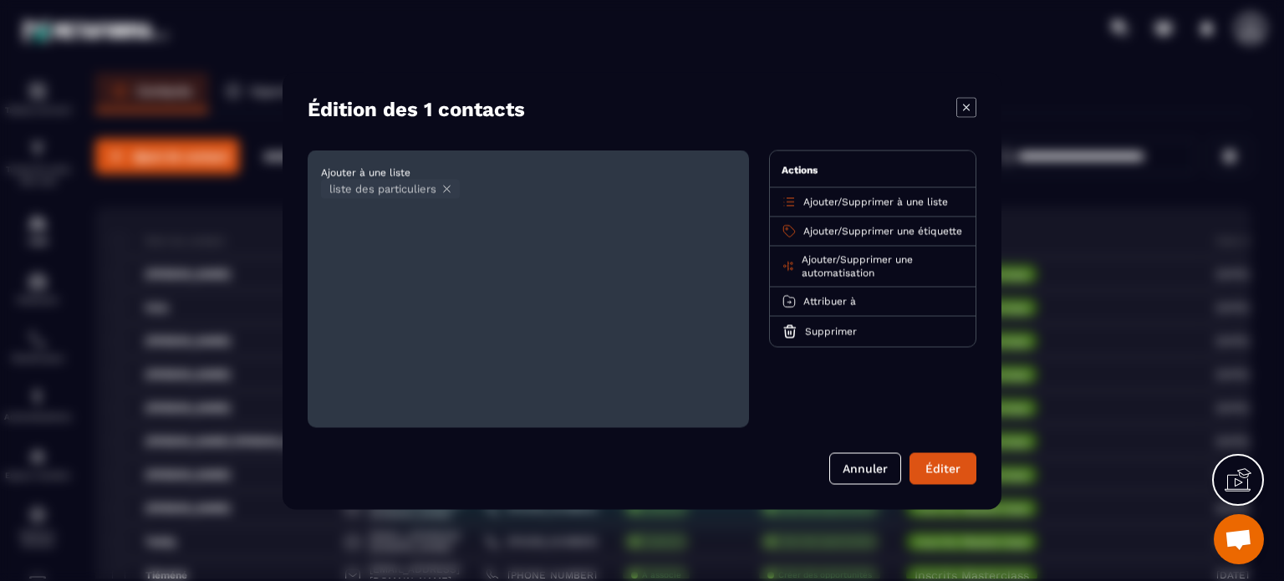
click at [821, 230] on span "Ajouter" at bounding box center [821, 231] width 34 height 12
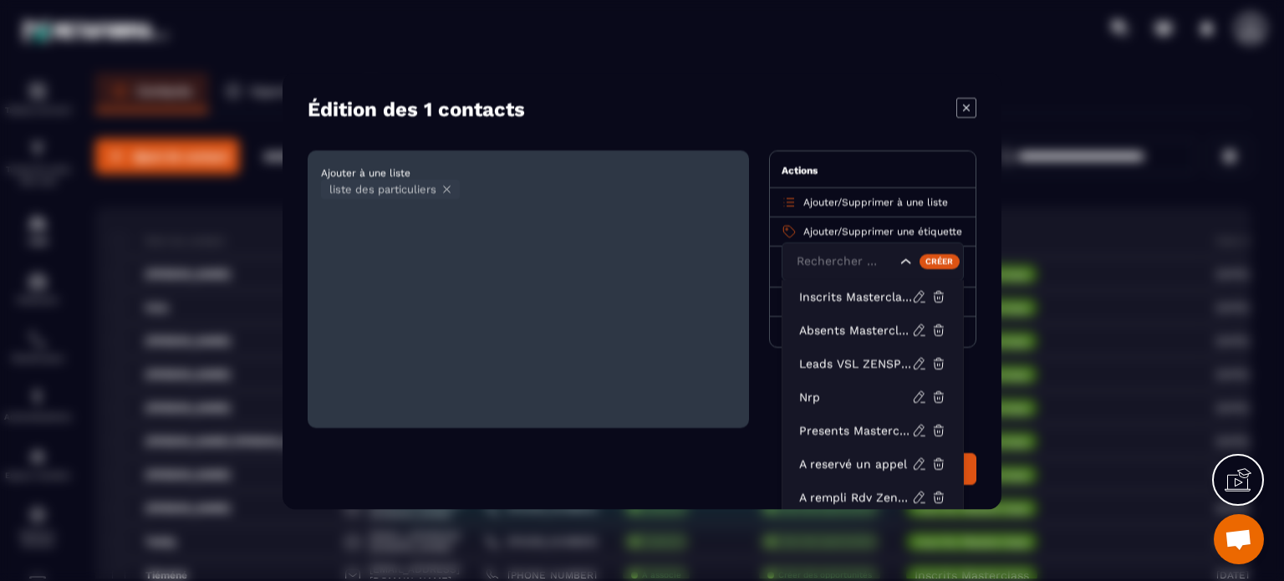
click at [816, 250] on div "Rechercher par text" at bounding box center [873, 261] width 182 height 38
type input "****"
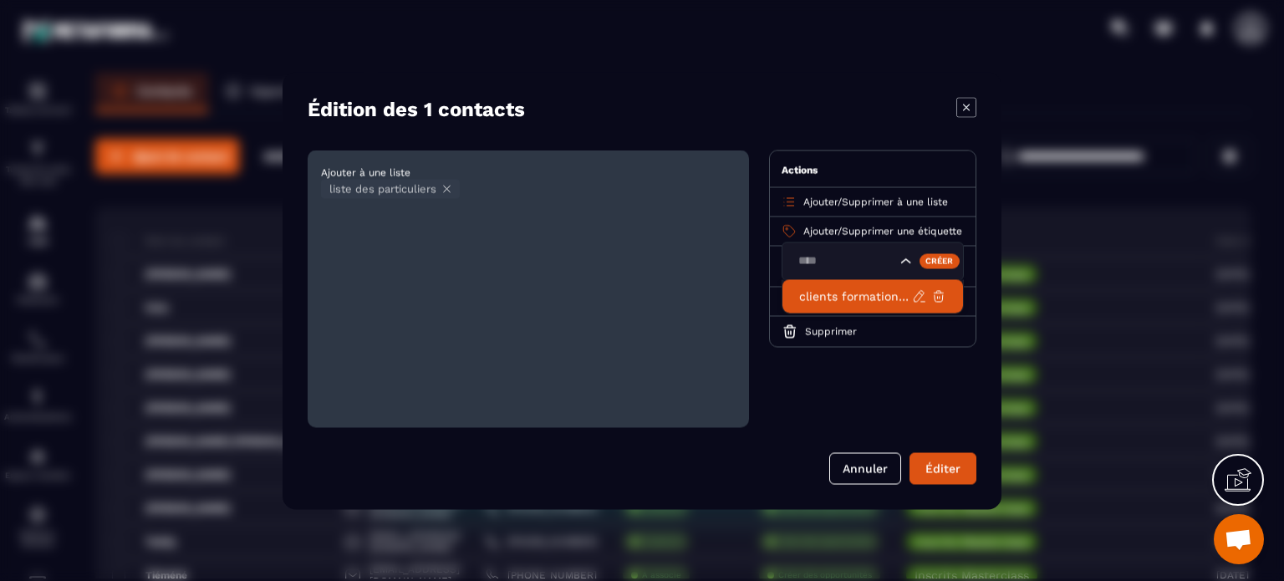
click at [820, 290] on p "clients formation apns" at bounding box center [855, 296] width 113 height 17
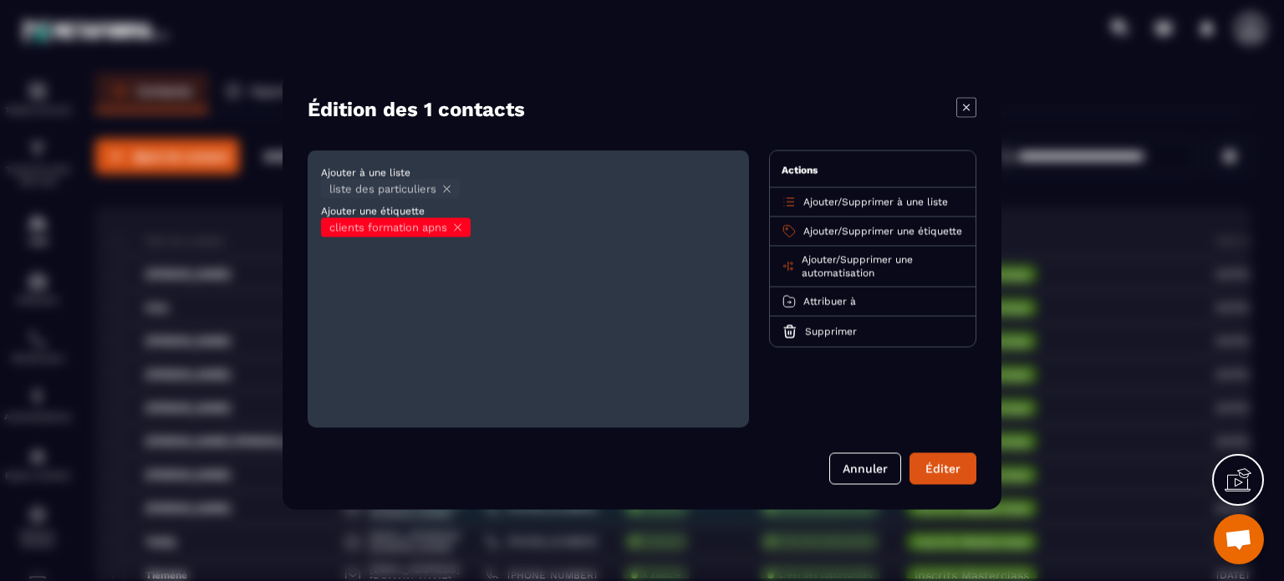
click at [967, 109] on icon "Modal window" at bounding box center [967, 107] width 20 height 20
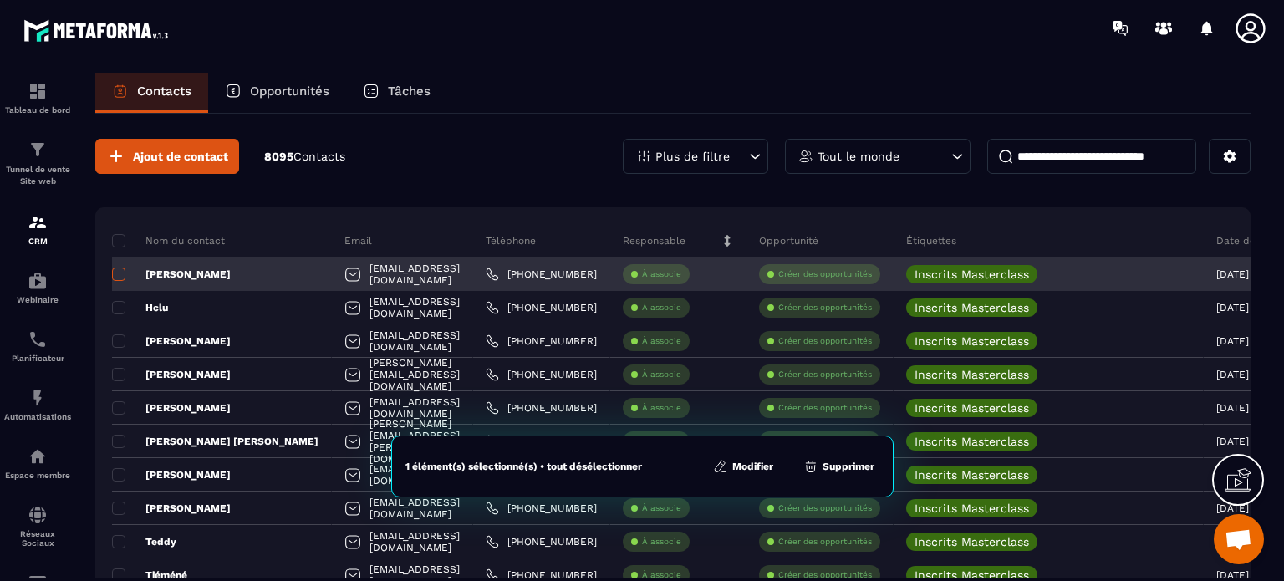
click at [117, 273] on span at bounding box center [118, 274] width 13 height 13
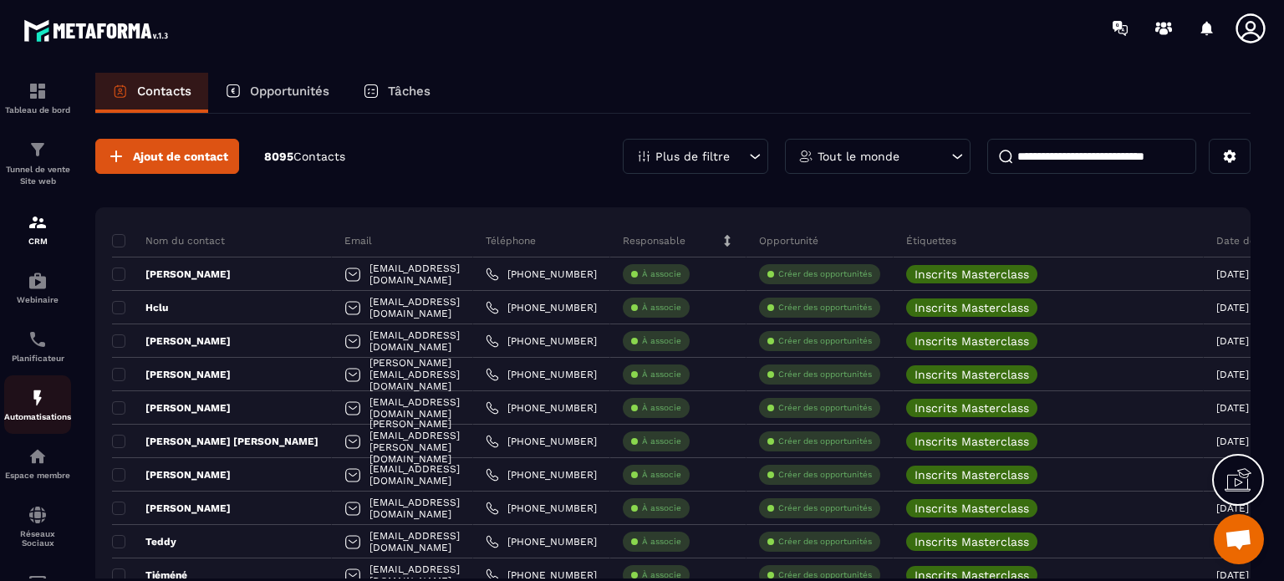
click at [29, 401] on img at bounding box center [38, 398] width 20 height 20
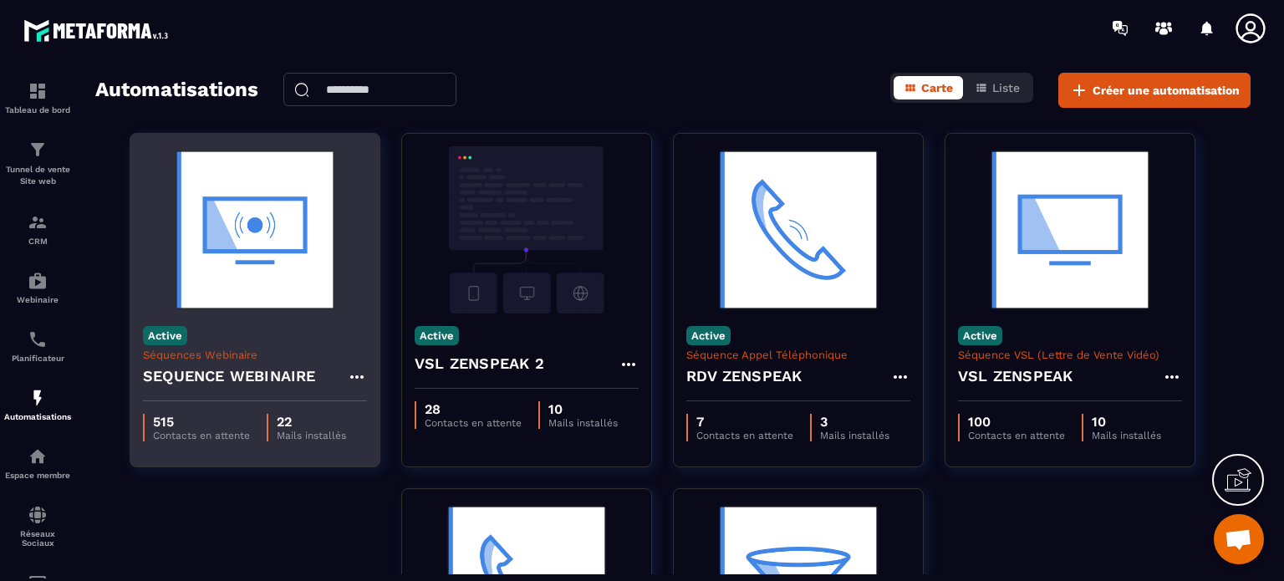
click at [301, 265] on img at bounding box center [255, 229] width 224 height 167
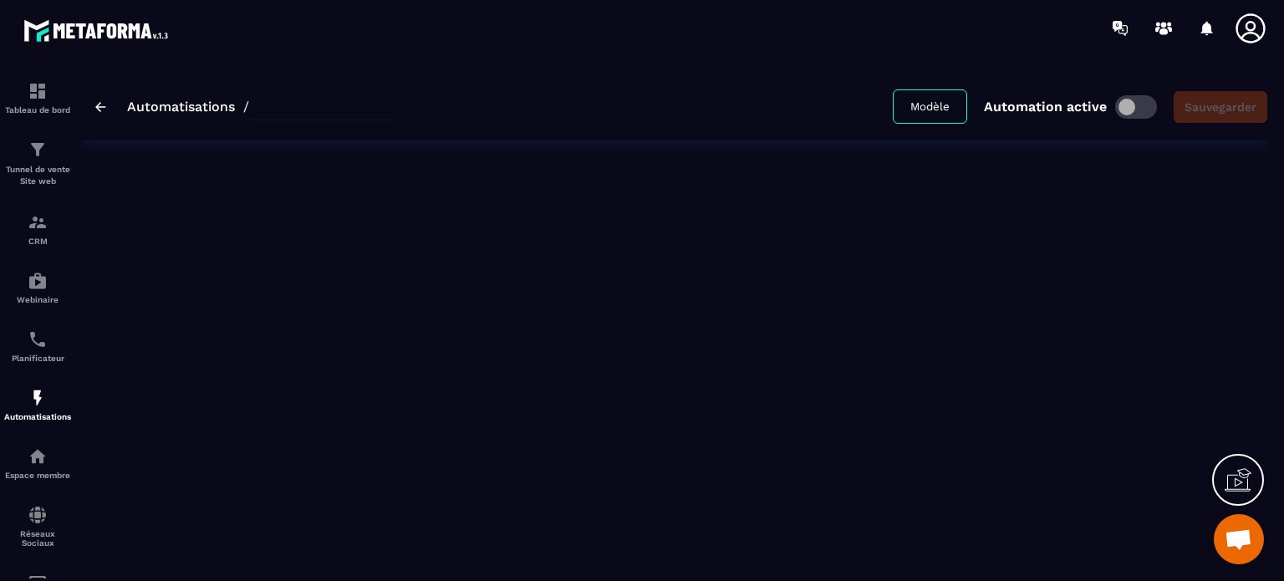
type input "**********"
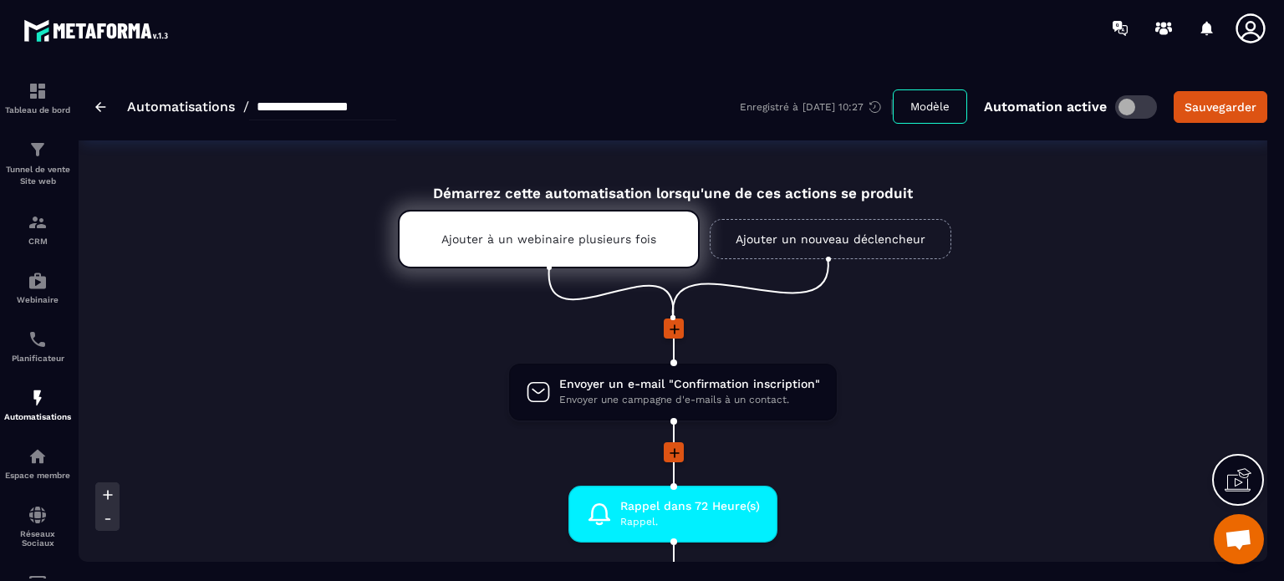
click at [971, 356] on li at bounding box center [673, 340] width 1189 height 43
click at [360, 310] on ul "Ajouter à un webinaire plusieurs fois Ajouter un nouveau déclencheur" at bounding box center [673, 260] width 634 height 117
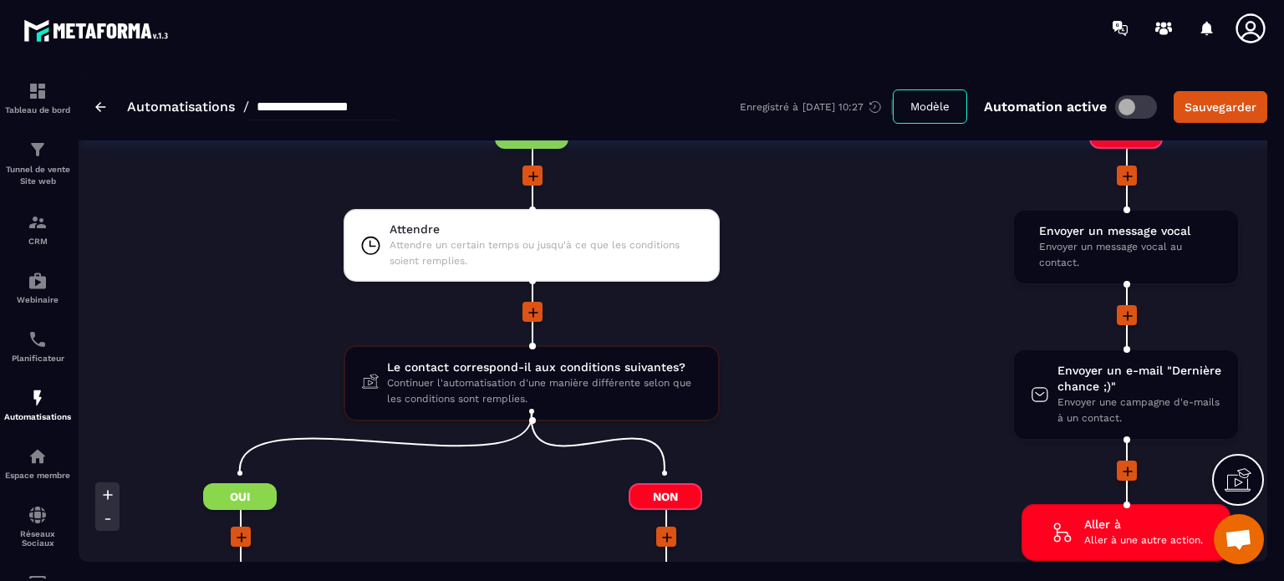
scroll to position [2977, 0]
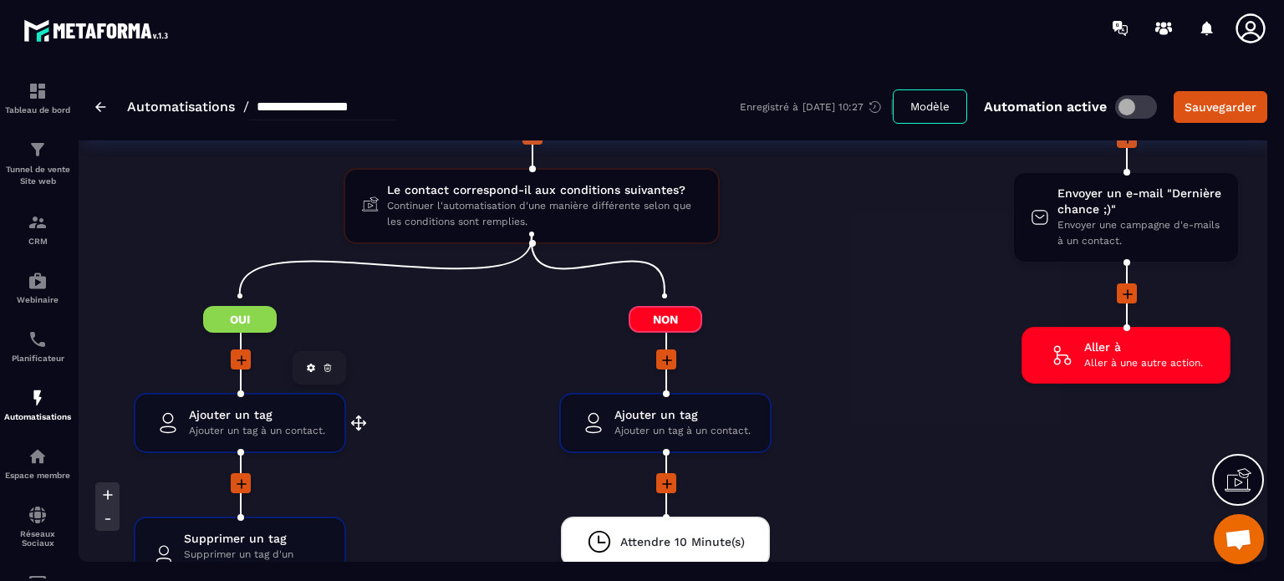
click at [258, 410] on span "Ajouter un tag" at bounding box center [257, 415] width 136 height 16
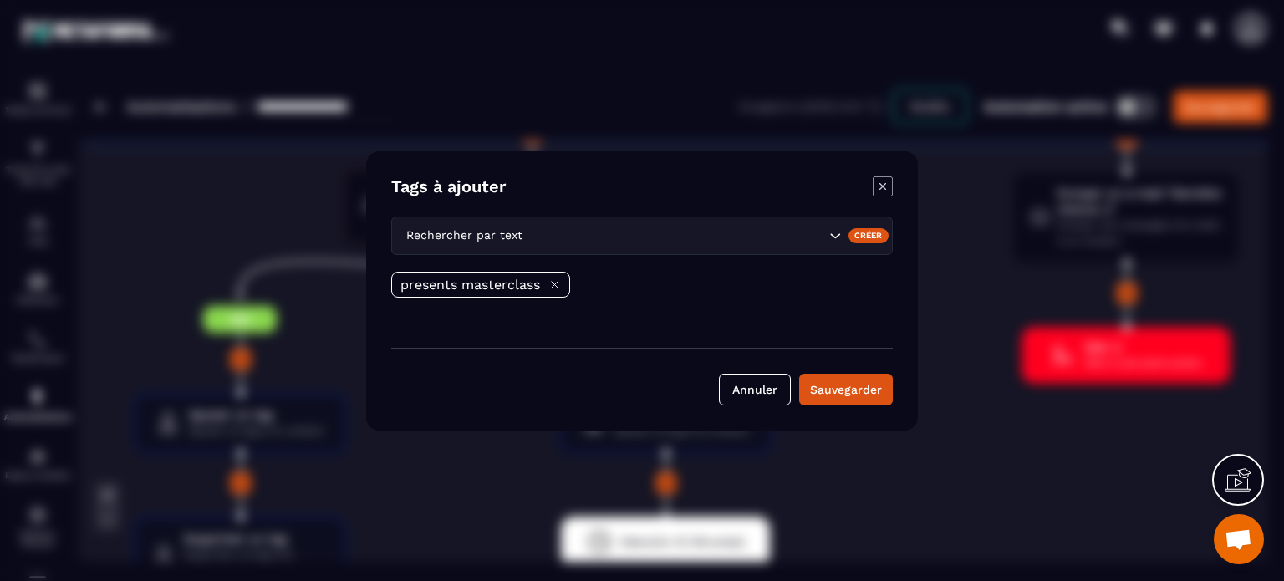
click at [885, 186] on icon "Modal window" at bounding box center [883, 186] width 20 height 20
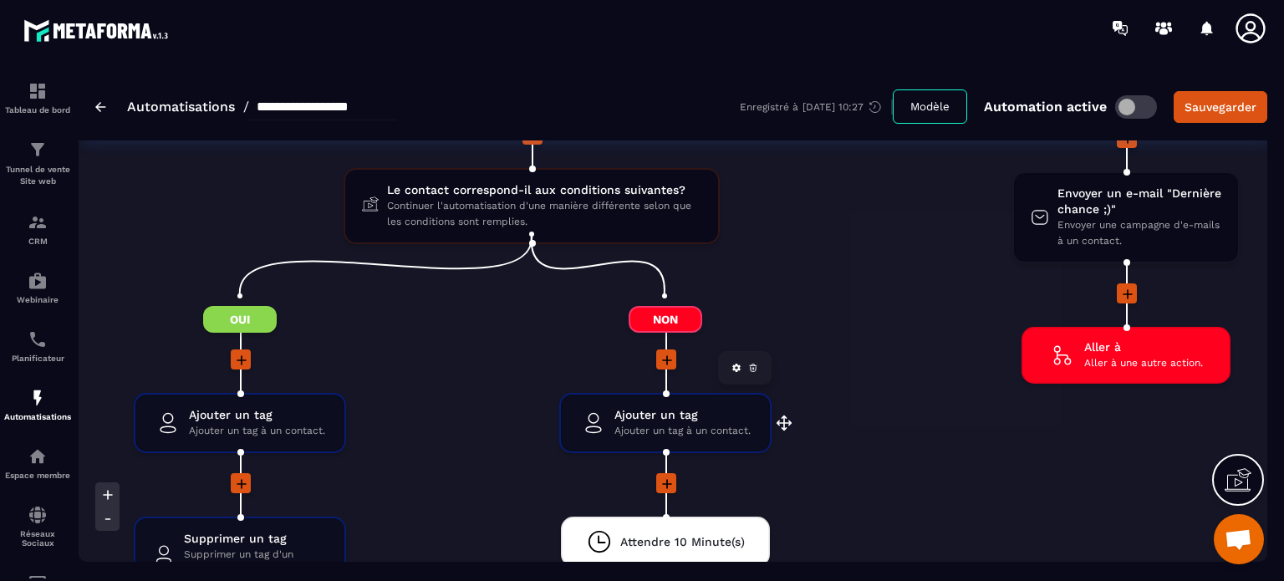
click at [652, 407] on span "Ajouter un tag" at bounding box center [683, 415] width 136 height 16
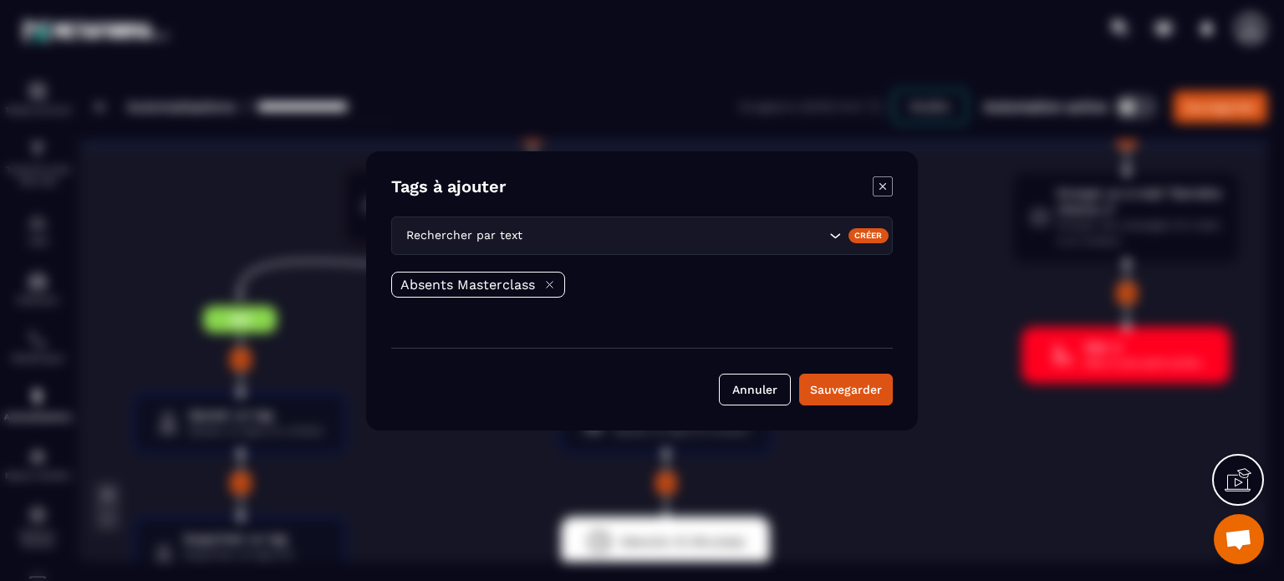
click at [879, 189] on icon "Modal window" at bounding box center [883, 186] width 20 height 20
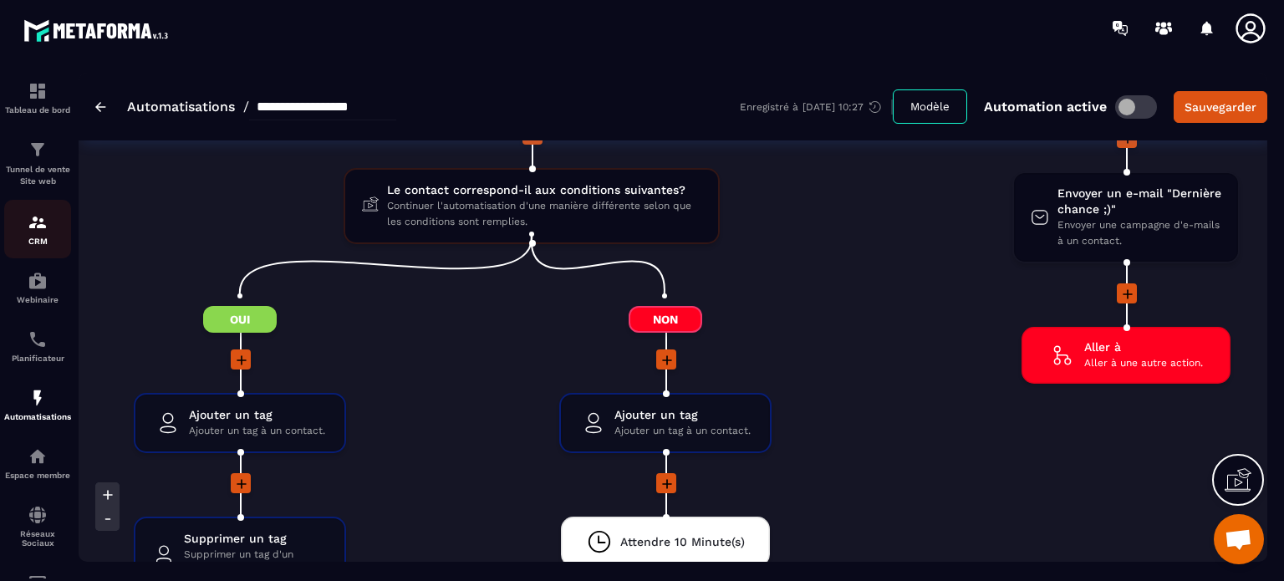
click at [58, 240] on p "CRM" at bounding box center [37, 241] width 67 height 9
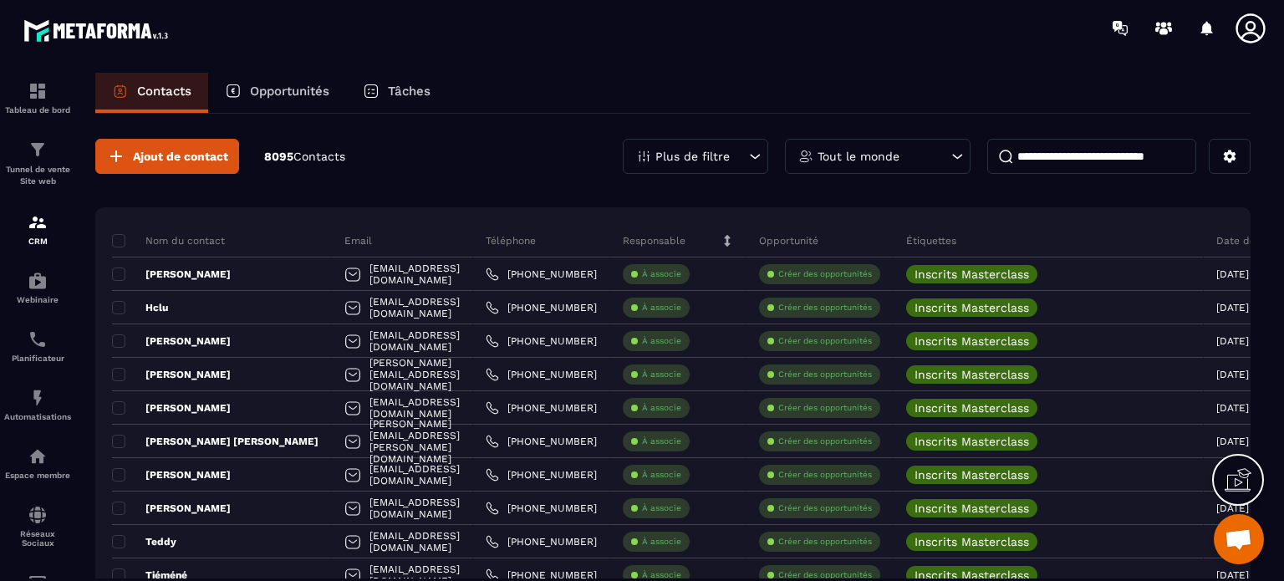
click at [749, 162] on icon at bounding box center [755, 156] width 17 height 17
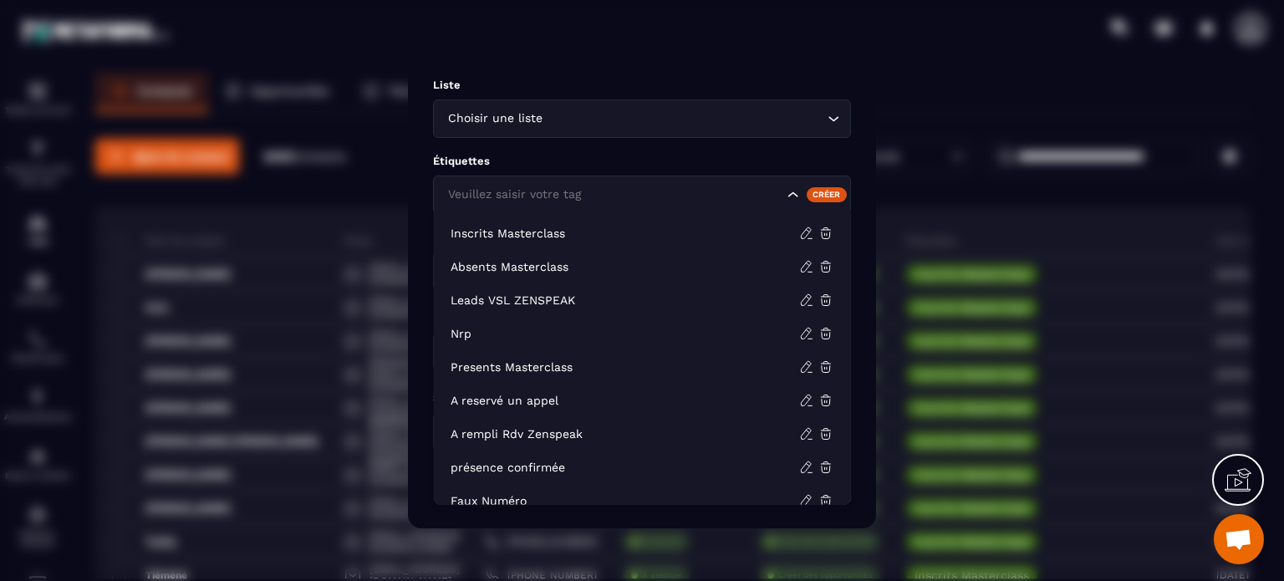
click at [533, 190] on div "Veuillez saisir votre tag" at bounding box center [613, 195] width 343 height 18
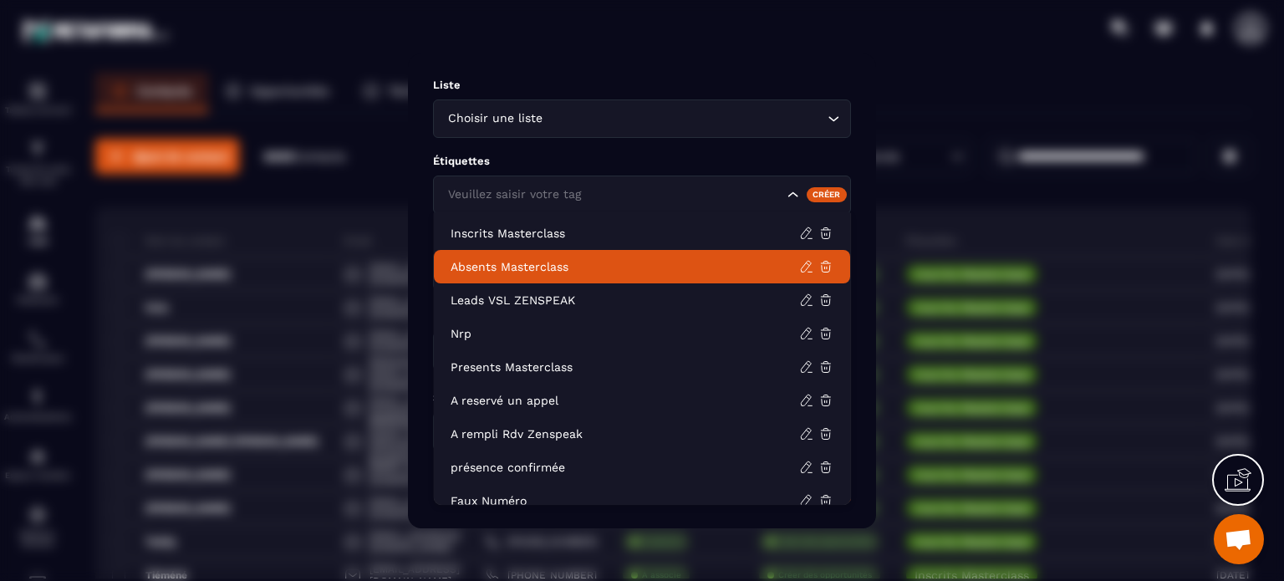
click at [559, 269] on p "Absents Masterclass" at bounding box center [625, 266] width 349 height 17
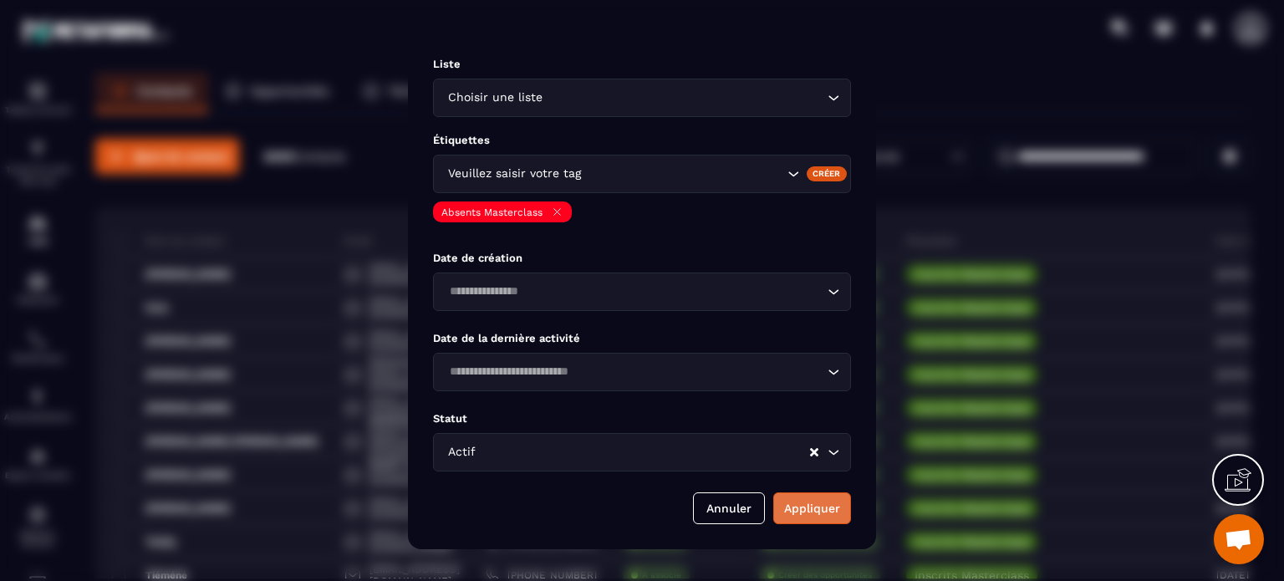
click at [809, 501] on button "Appliquer" at bounding box center [813, 509] width 78 height 32
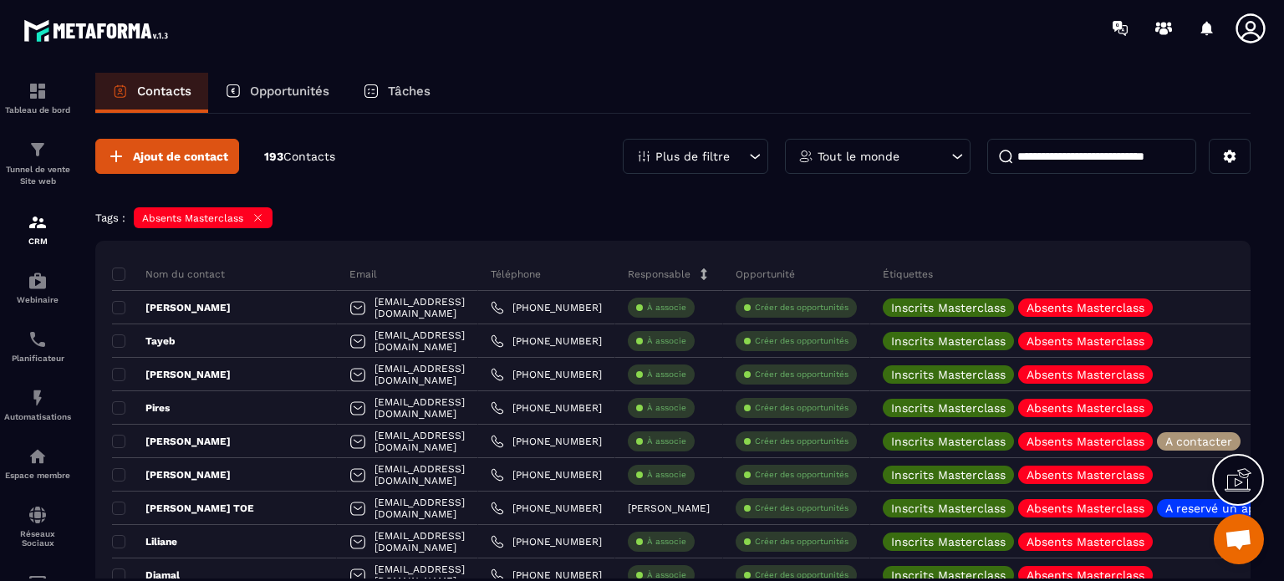
click at [660, 212] on div "Tags : Absents Masterclass" at bounding box center [673, 219] width 1156 height 25
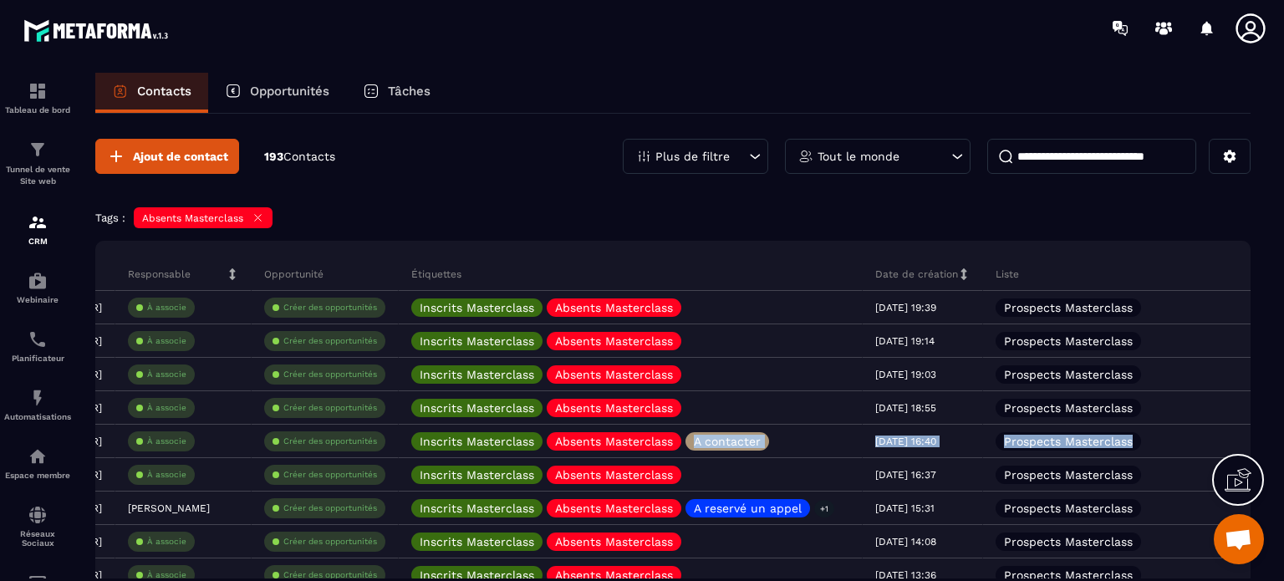
scroll to position [0, 658]
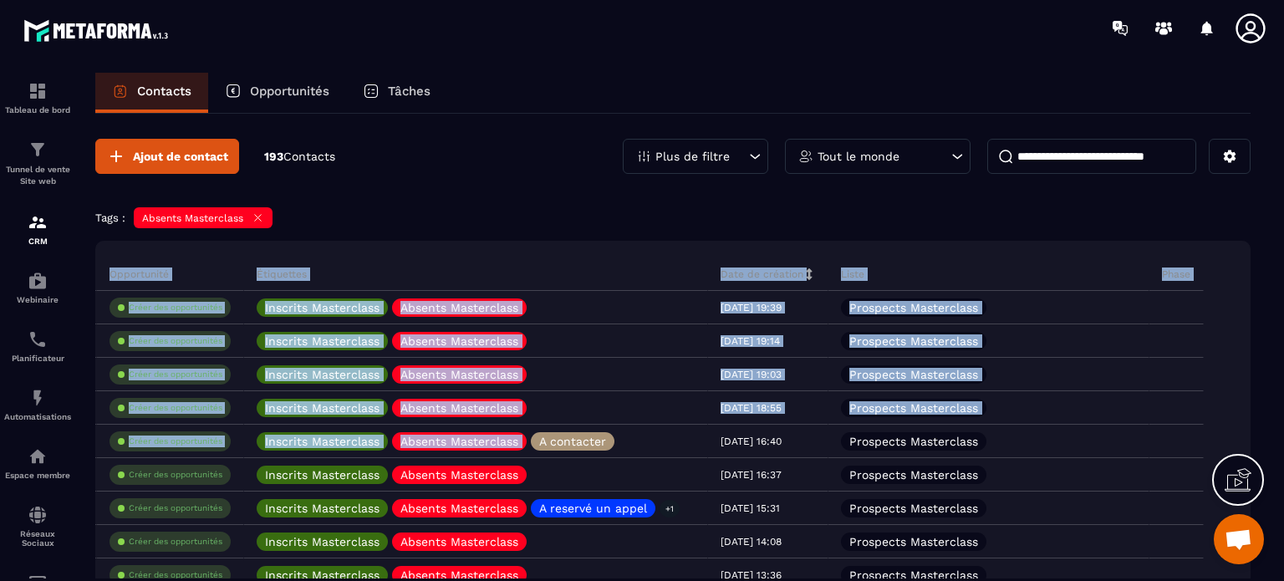
drag, startPoint x: 1197, startPoint y: 441, endPoint x: 1279, endPoint y: 443, distance: 81.2
click at [1279, 443] on section "Tableau de bord Tunnel de vente Site web CRM Webinaire Planificateur Automatisa…" at bounding box center [642, 342] width 1284 height 573
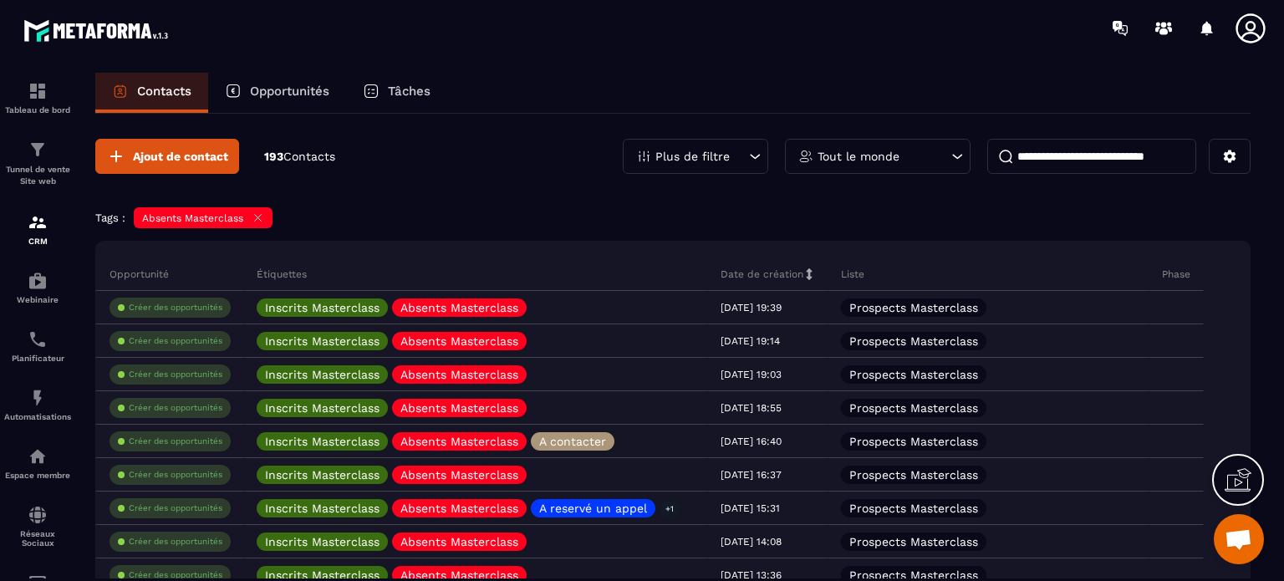
click at [264, 217] on icon at bounding box center [258, 218] width 13 height 13
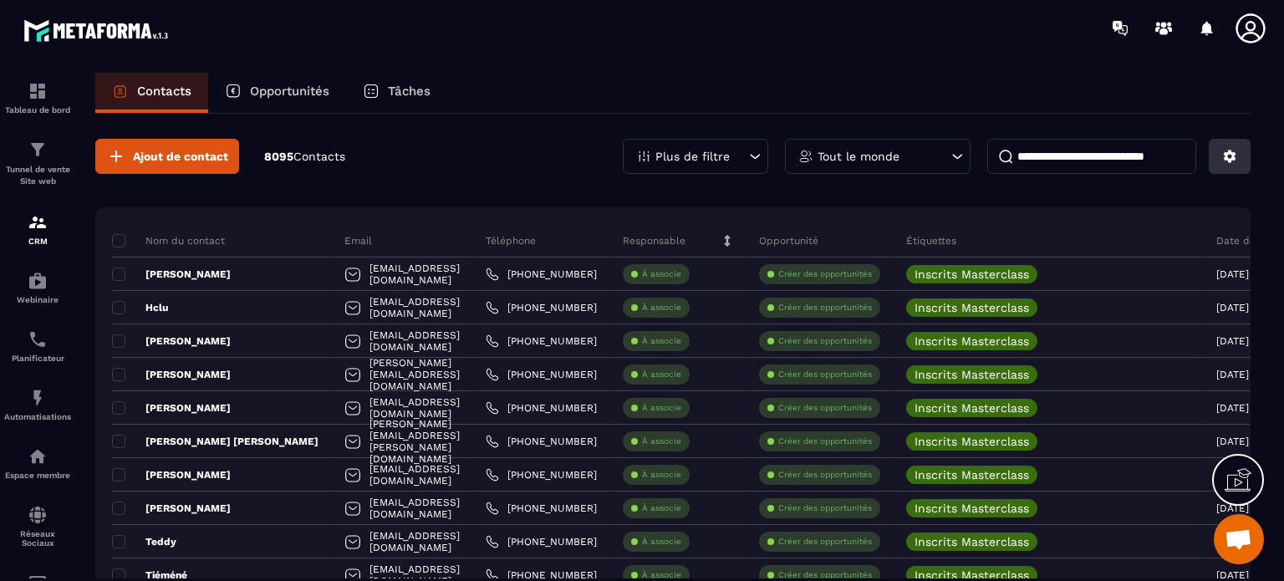
click at [1240, 155] on button at bounding box center [1230, 156] width 42 height 35
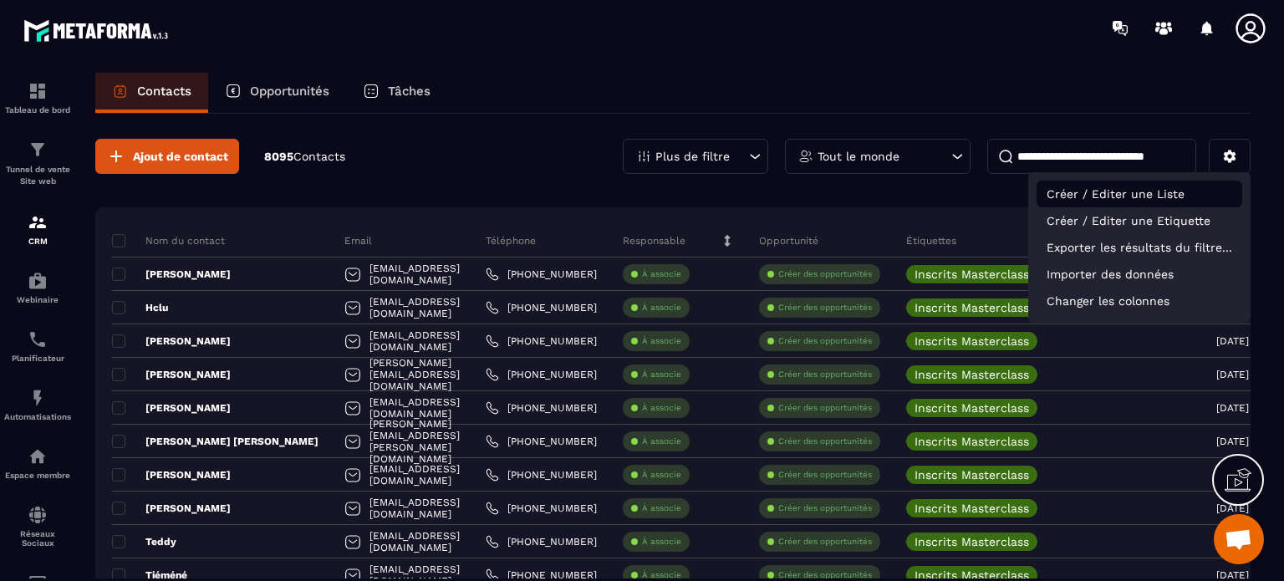
click at [1130, 196] on p "Créer / Editer une Liste" at bounding box center [1140, 194] width 206 height 27
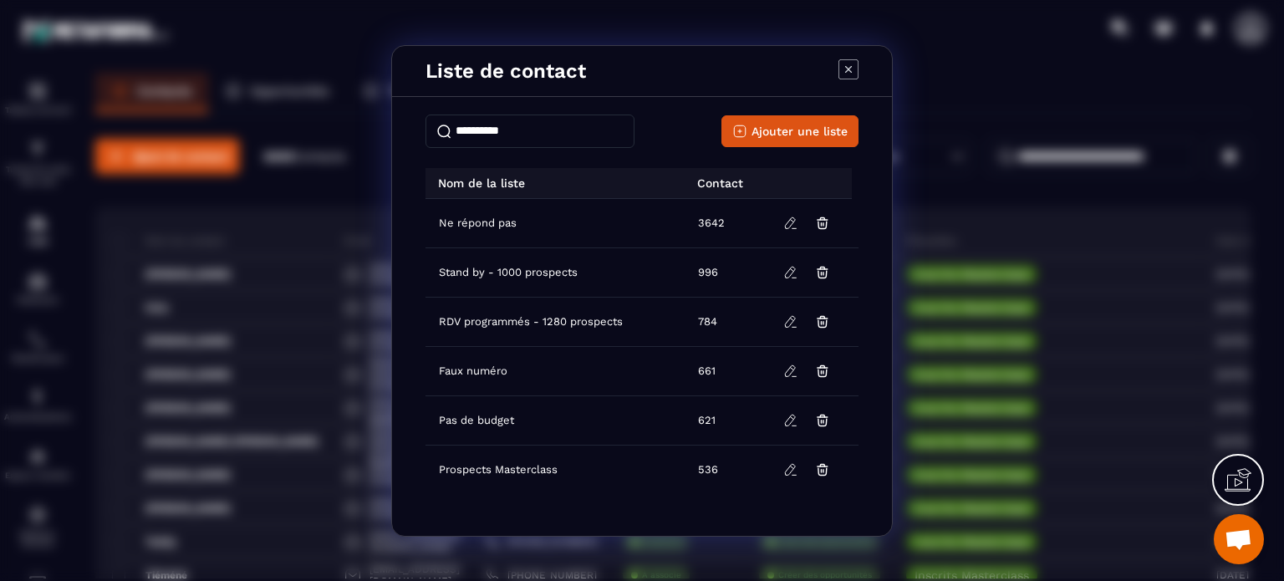
click at [850, 64] on icon "Modal window" at bounding box center [849, 69] width 20 height 20
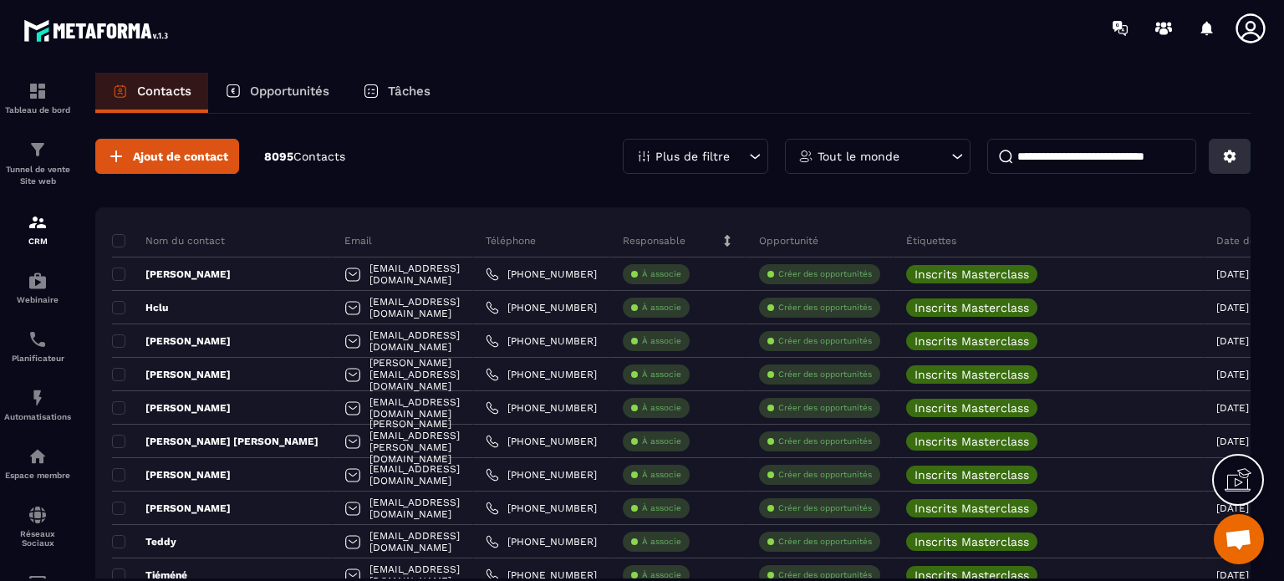
click at [1227, 156] on icon at bounding box center [1230, 157] width 13 height 13
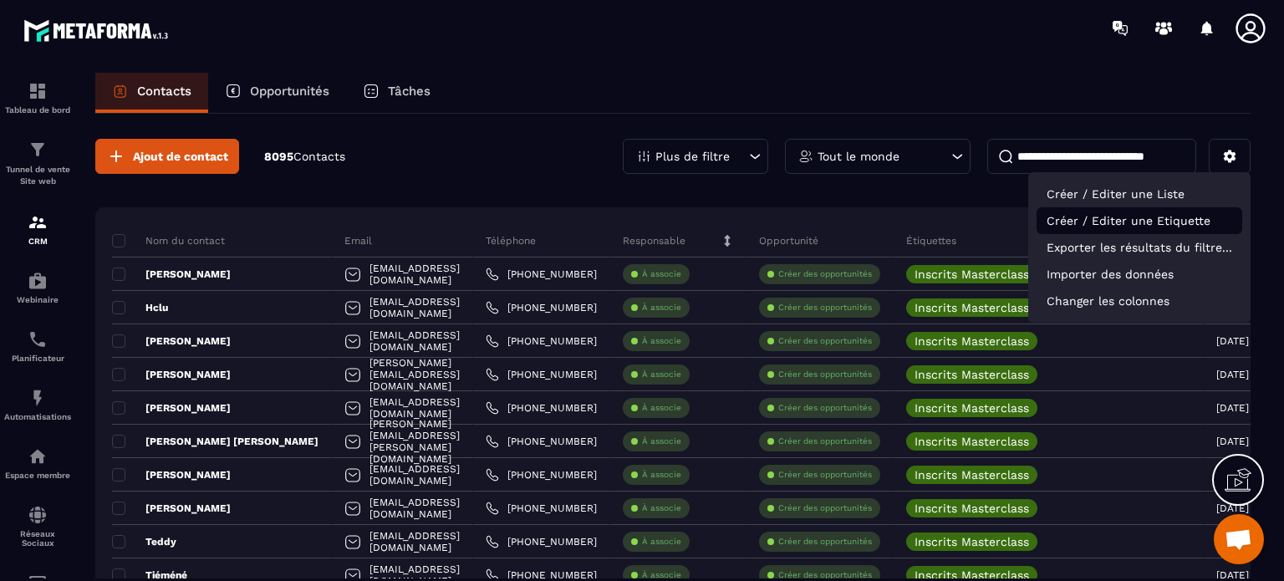
click at [1144, 220] on p "Créer / Editer une Etiquette" at bounding box center [1140, 220] width 206 height 27
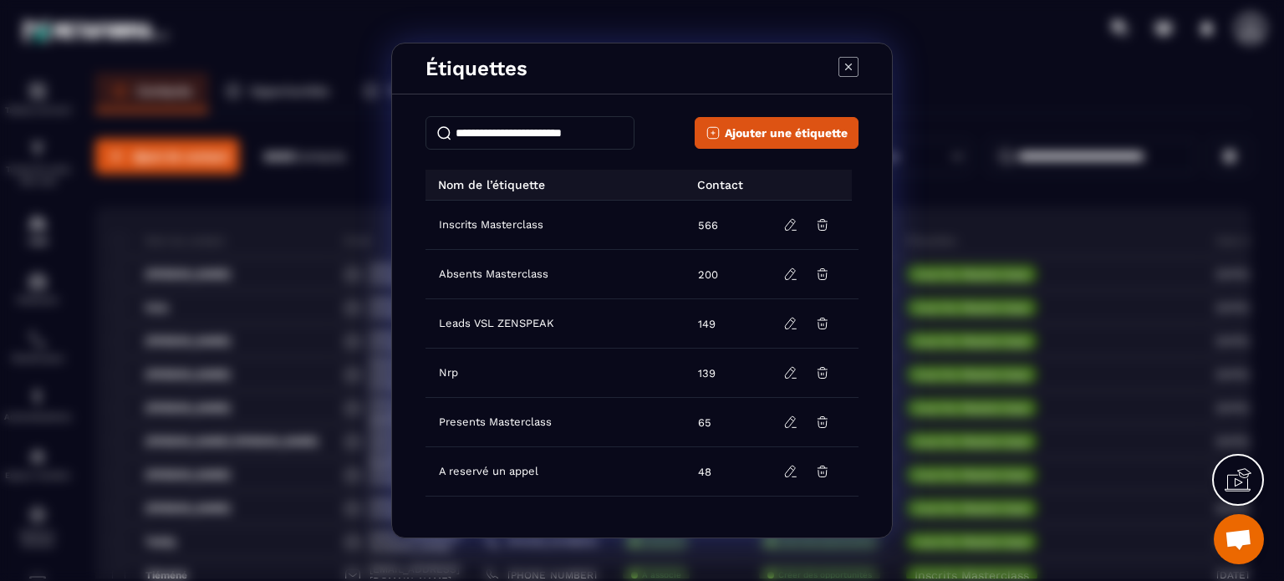
click at [843, 70] on icon "Modal window" at bounding box center [849, 67] width 20 height 20
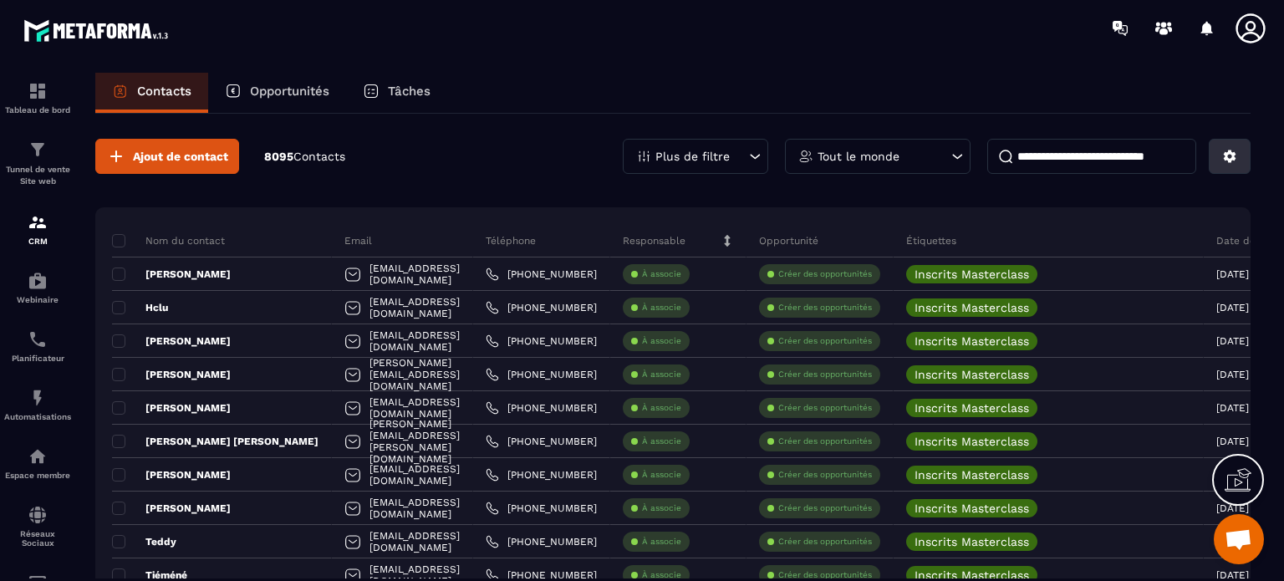
click at [1227, 151] on icon at bounding box center [1230, 156] width 15 height 15
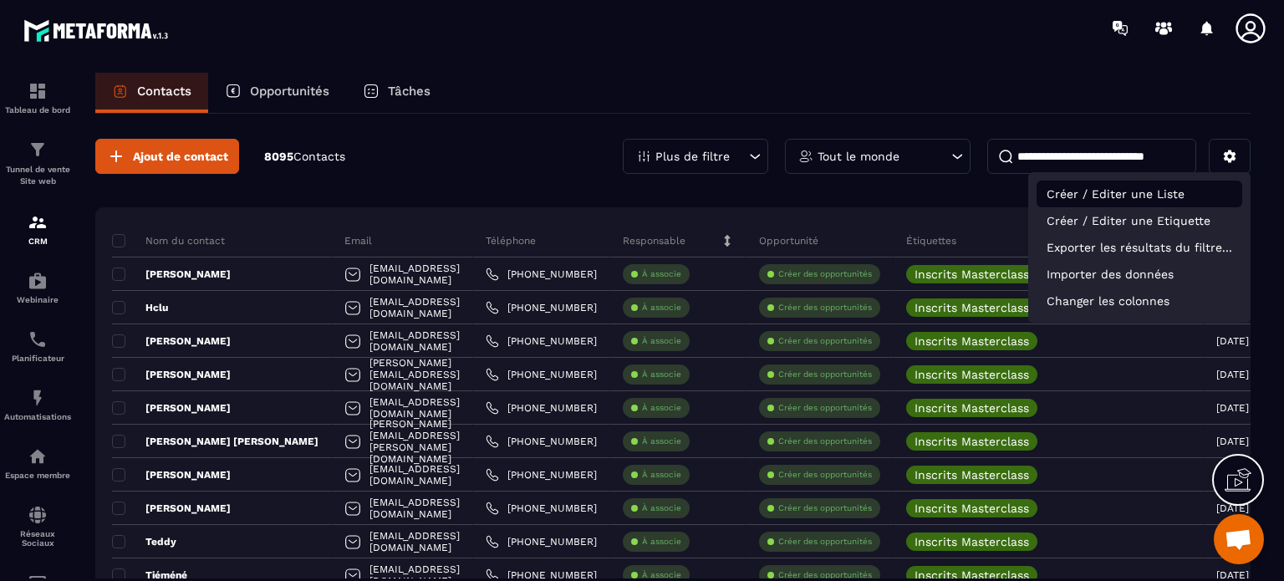
click at [1151, 191] on p "Créer / Editer une Liste" at bounding box center [1140, 194] width 206 height 27
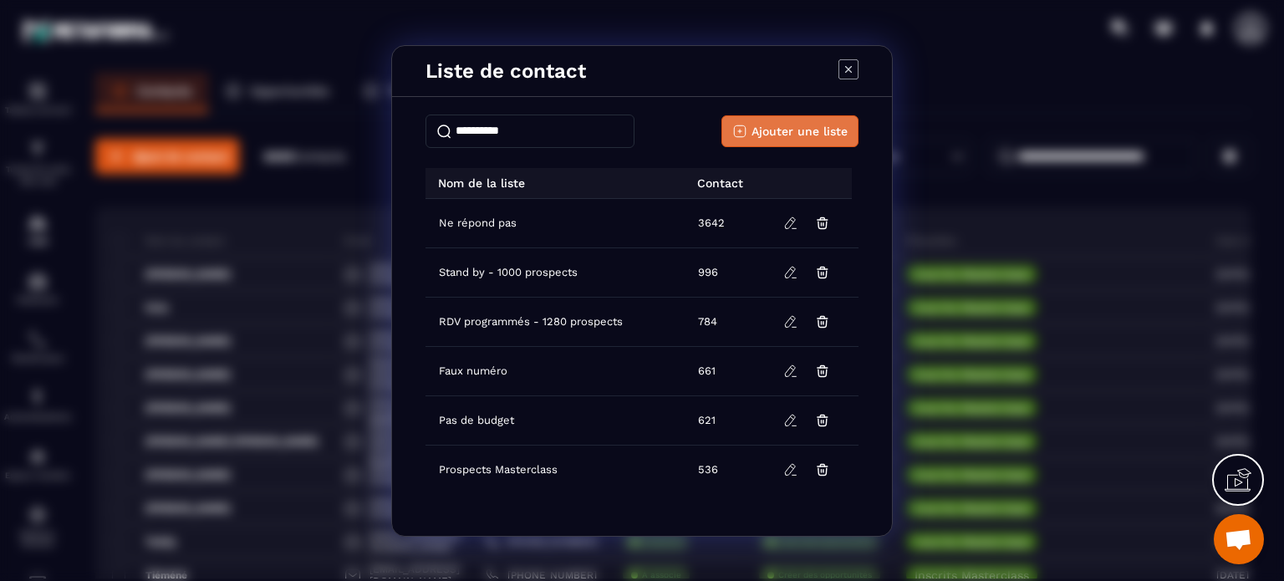
click at [756, 132] on span "Ajouter une liste" at bounding box center [800, 131] width 96 height 17
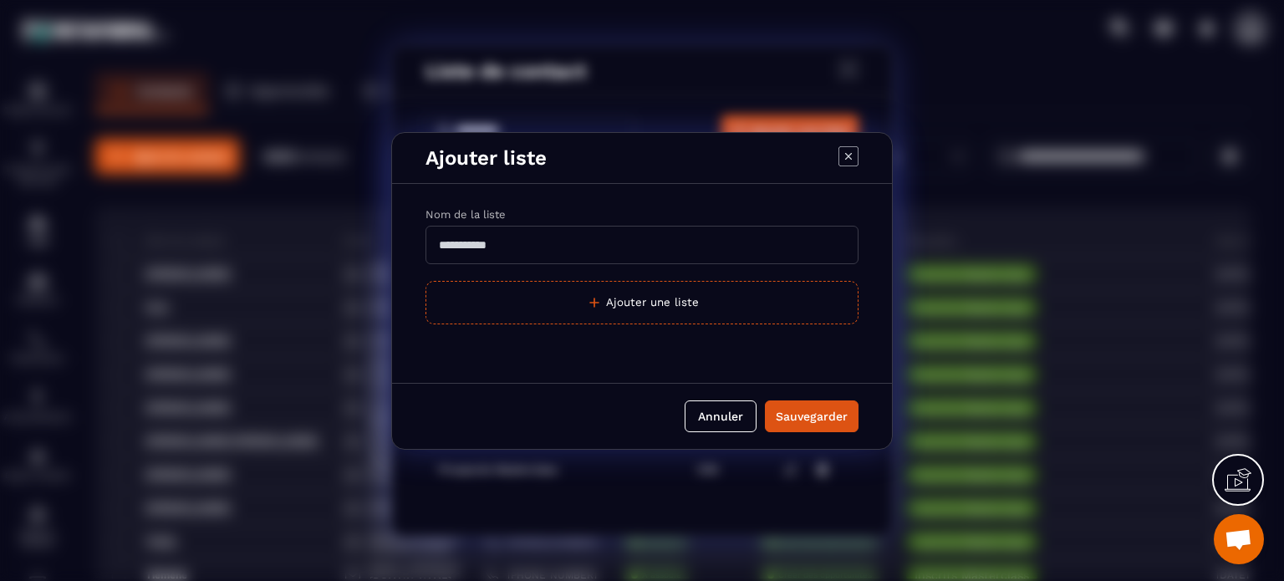
click at [529, 250] on input "Modal window" at bounding box center [642, 245] width 433 height 38
type input "*"
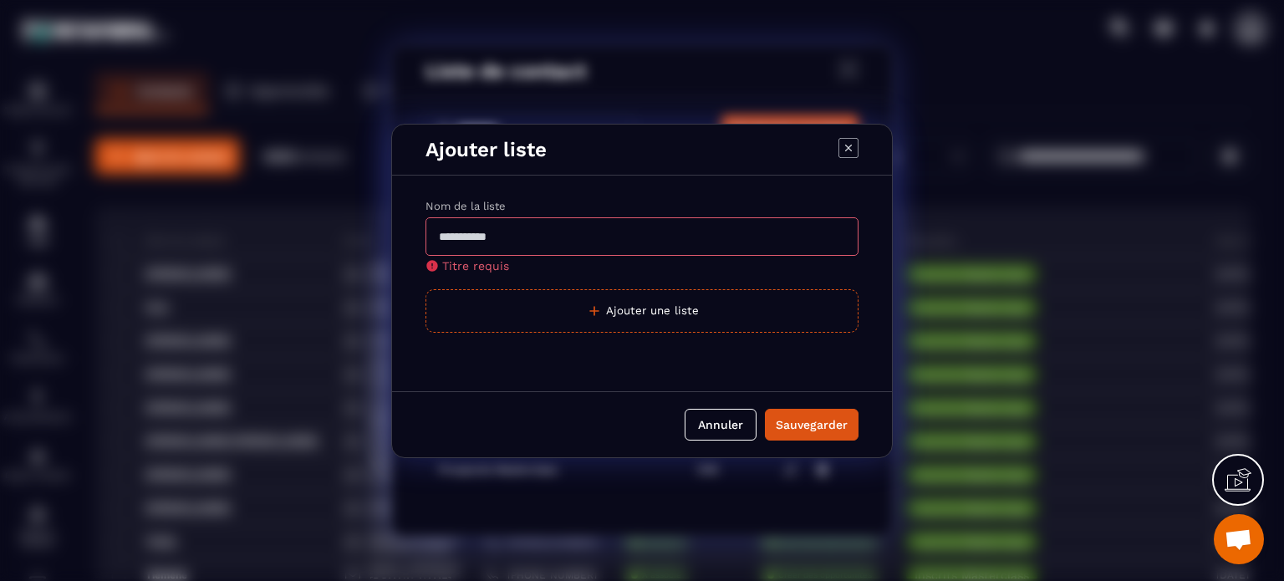
click at [843, 154] on icon "Modal window" at bounding box center [849, 148] width 20 height 20
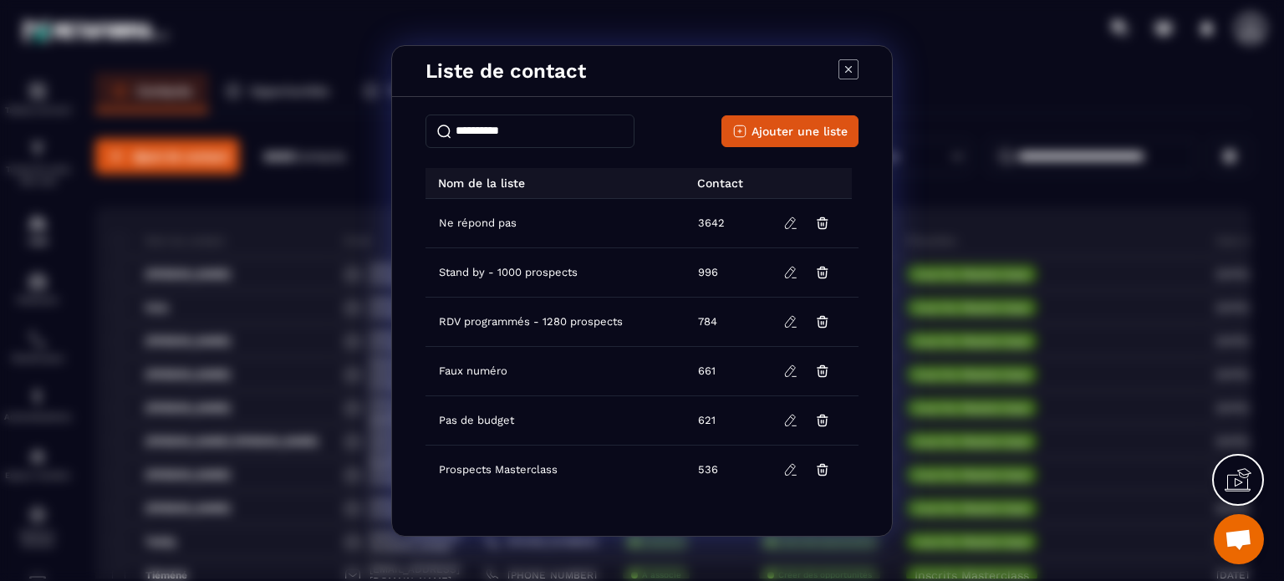
click at [850, 64] on icon "Modal window" at bounding box center [849, 69] width 20 height 20
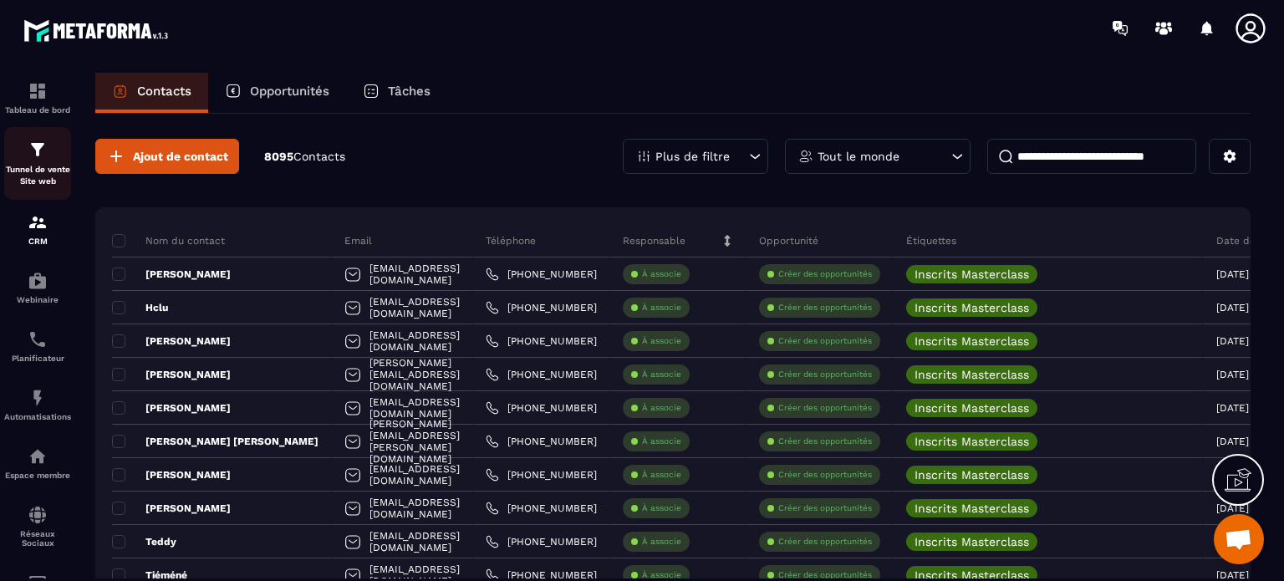
click at [33, 166] on p "Tunnel de vente Site web" at bounding box center [37, 175] width 67 height 23
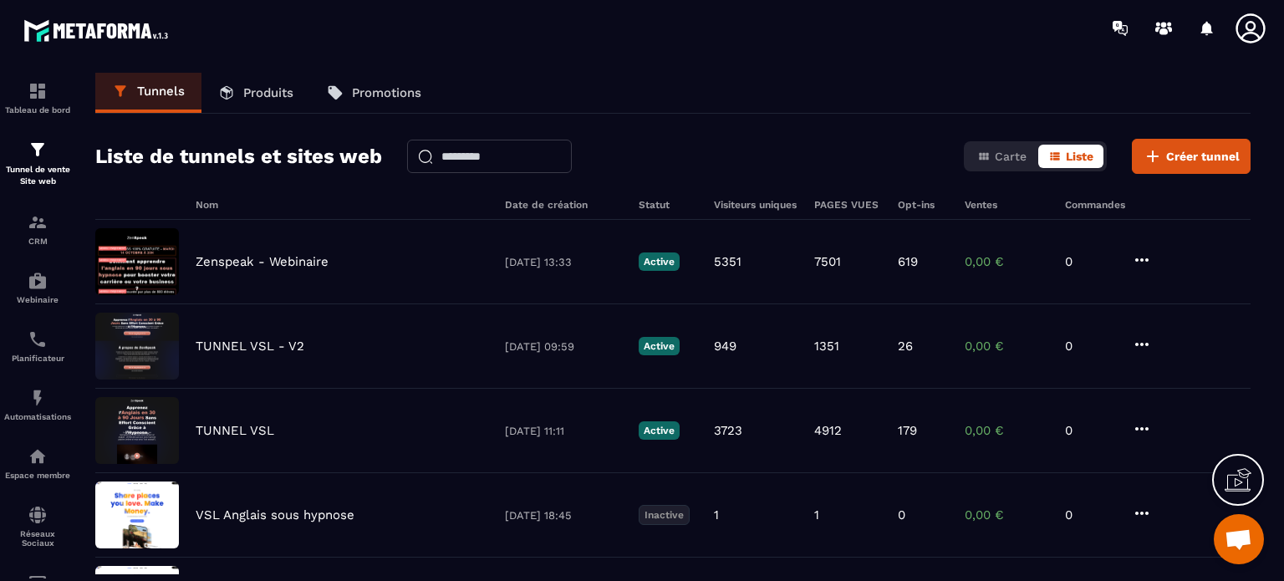
click at [1254, 16] on icon at bounding box center [1250, 28] width 33 height 33
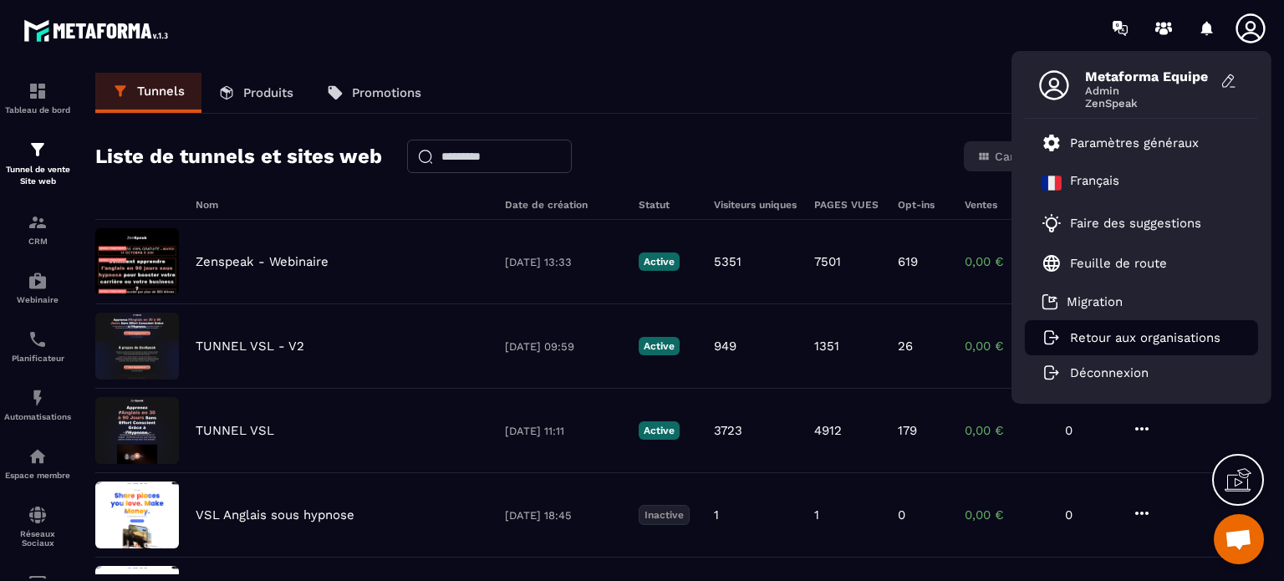
click at [1102, 342] on p "Retour aux organisations" at bounding box center [1145, 337] width 151 height 15
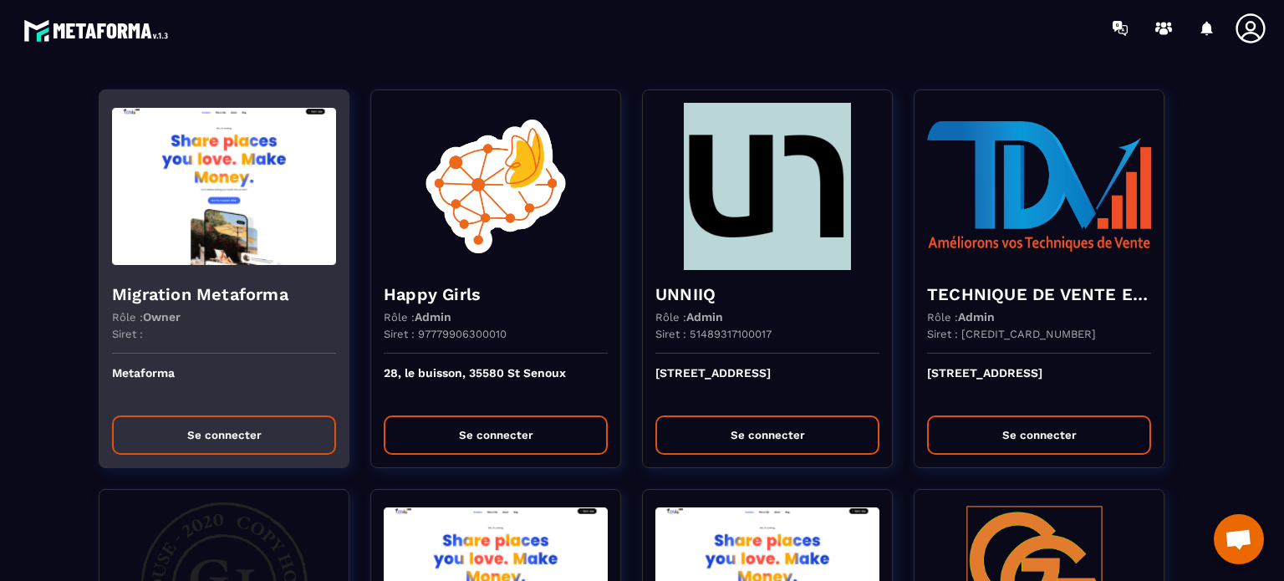
click at [259, 304] on h4 "Migration Metaforma" at bounding box center [224, 294] width 224 height 23
